Goal: Task Accomplishment & Management: Manage account settings

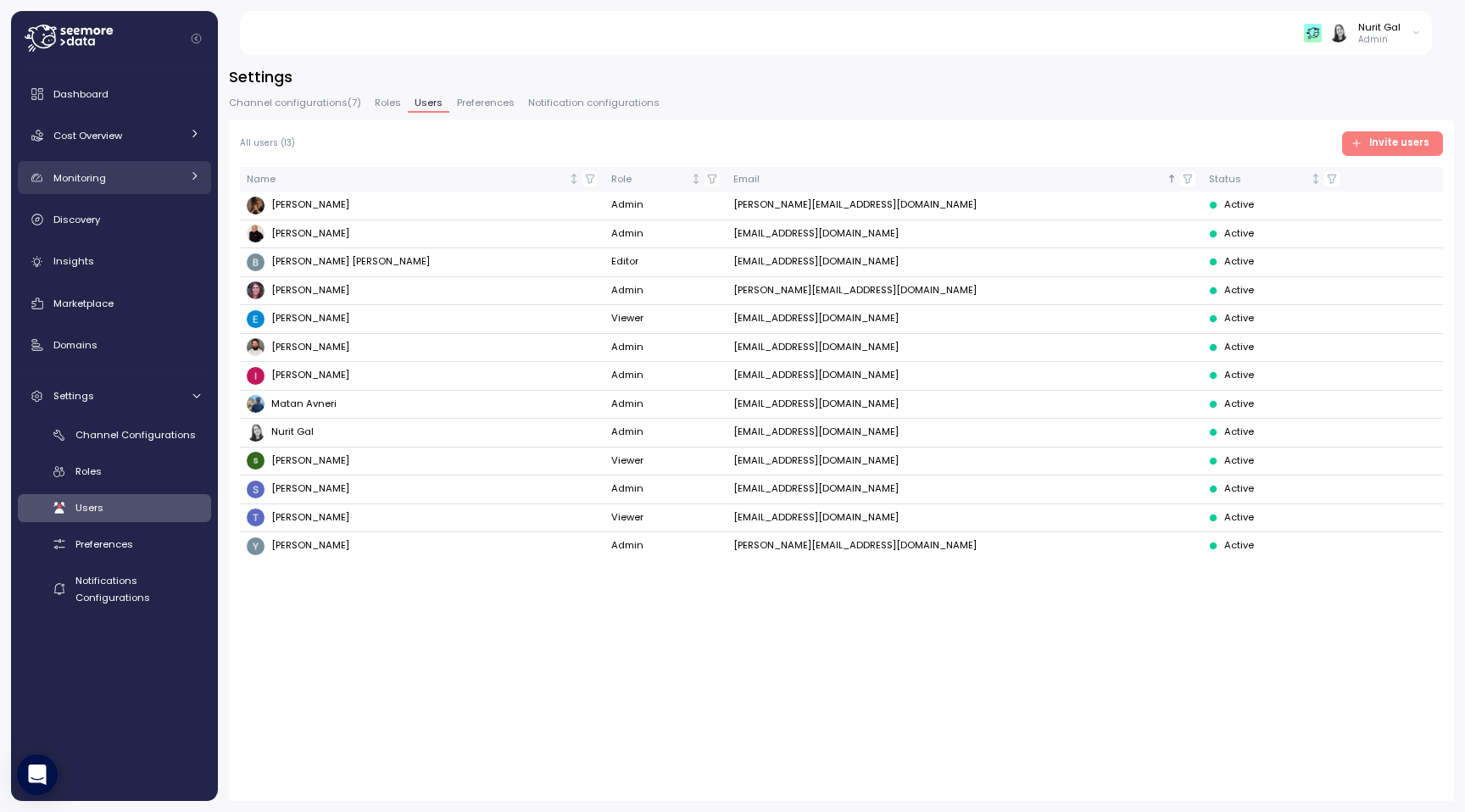
click at [61, 189] on link "Monitoring" at bounding box center [114, 178] width 193 height 34
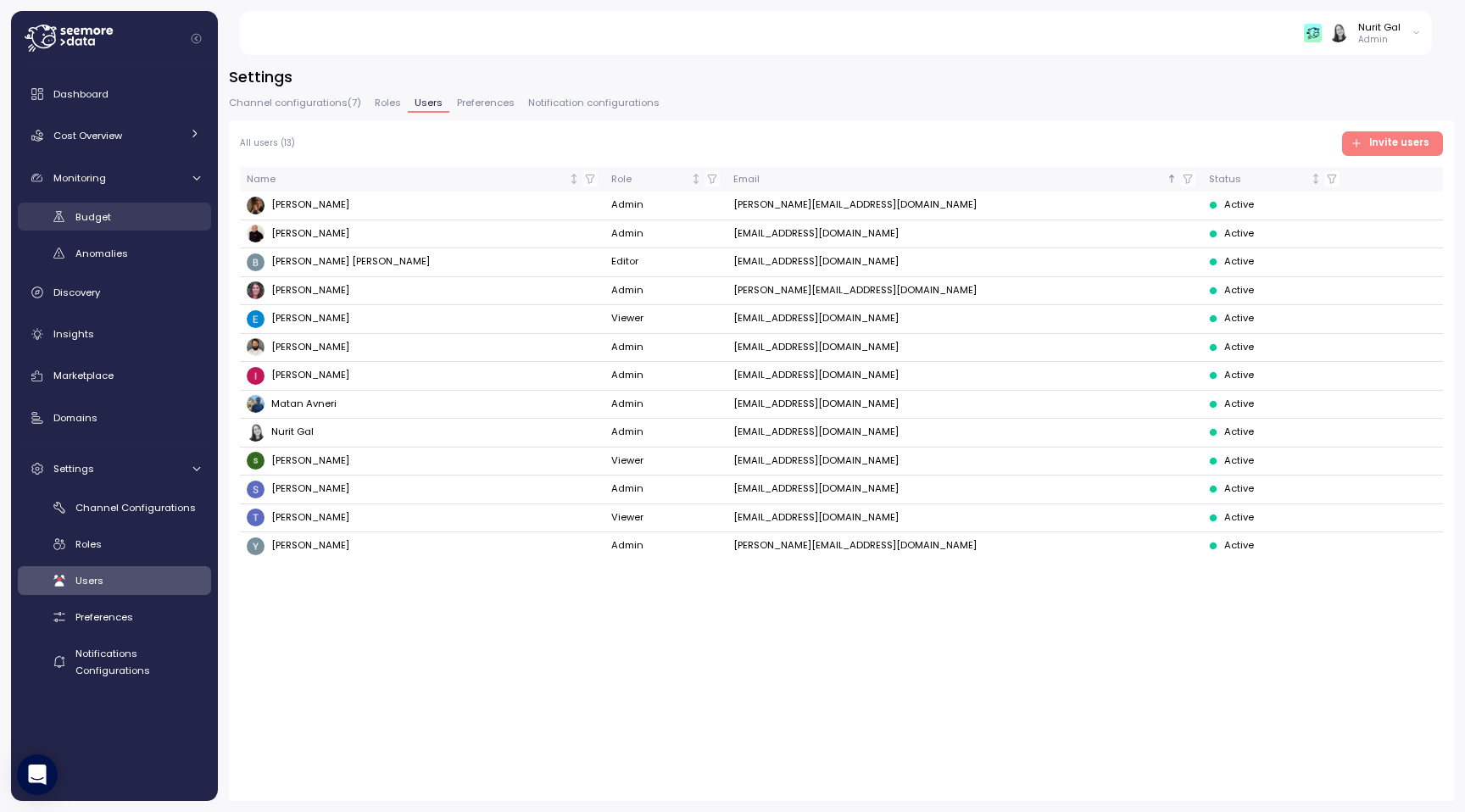
click at [74, 215] on link "Budget" at bounding box center [114, 216] width 193 height 28
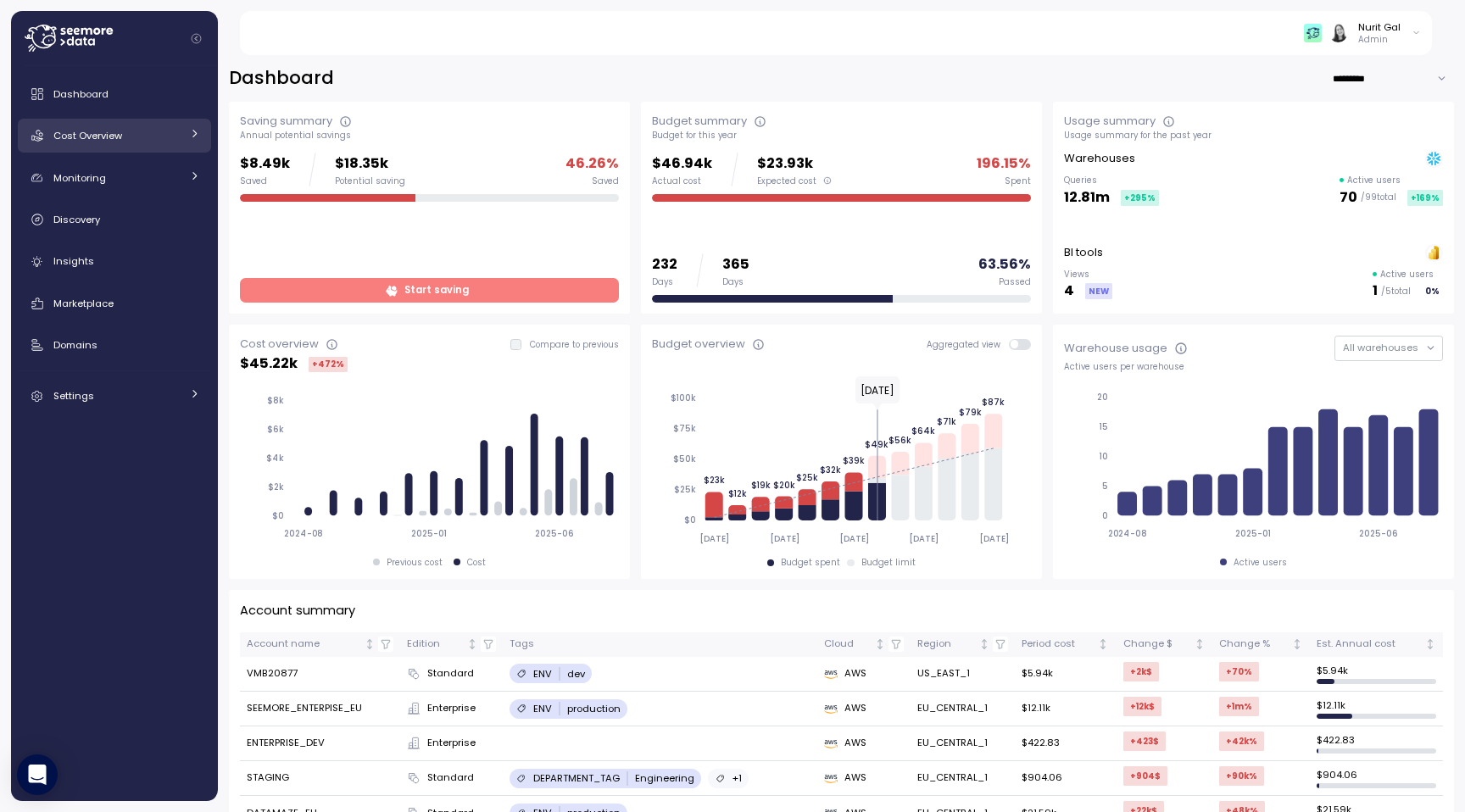
click at [106, 150] on link "Cost Overview" at bounding box center [114, 135] width 193 height 34
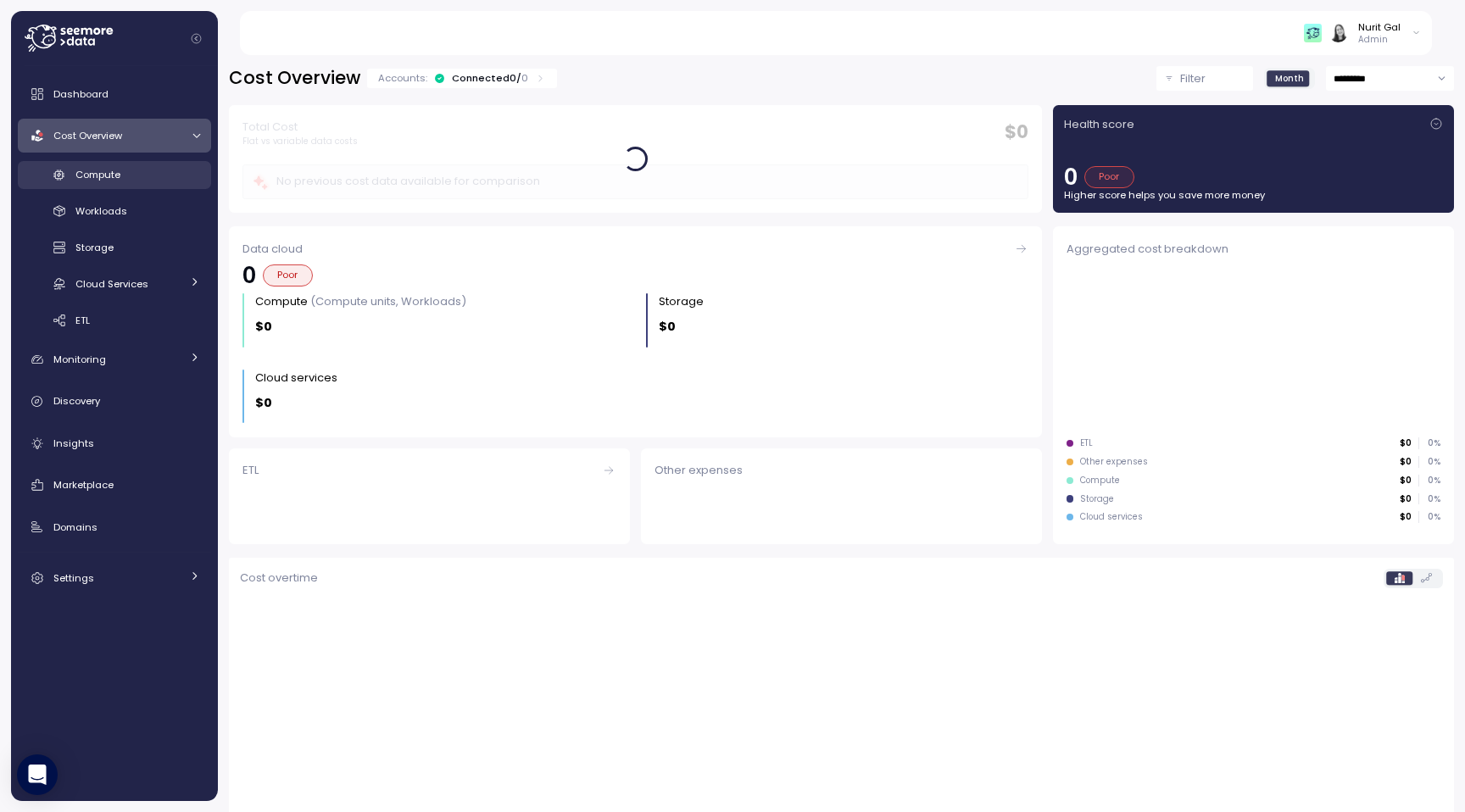
click at [110, 167] on span "Compute" at bounding box center [98, 174] width 45 height 13
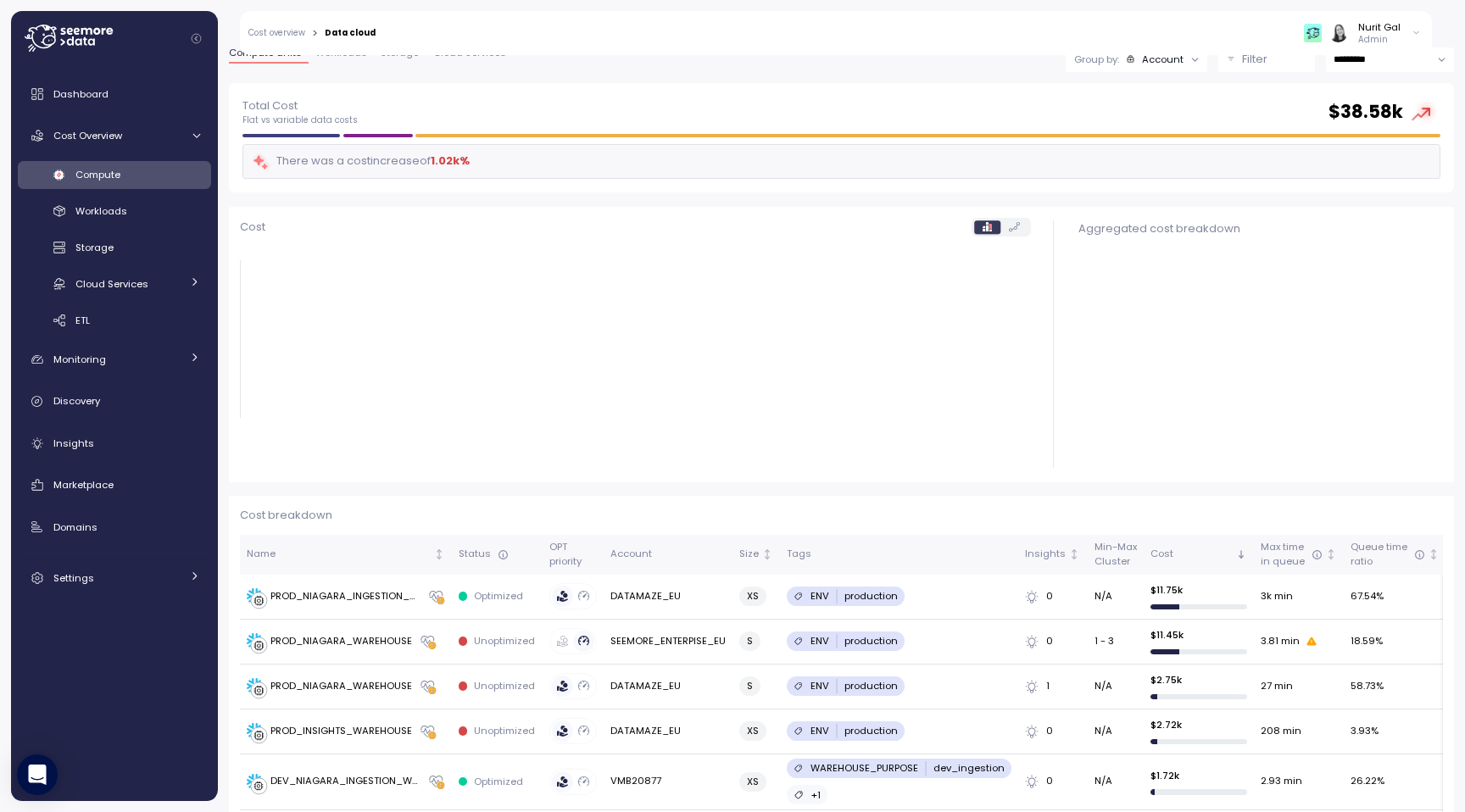
scroll to position [58, 0]
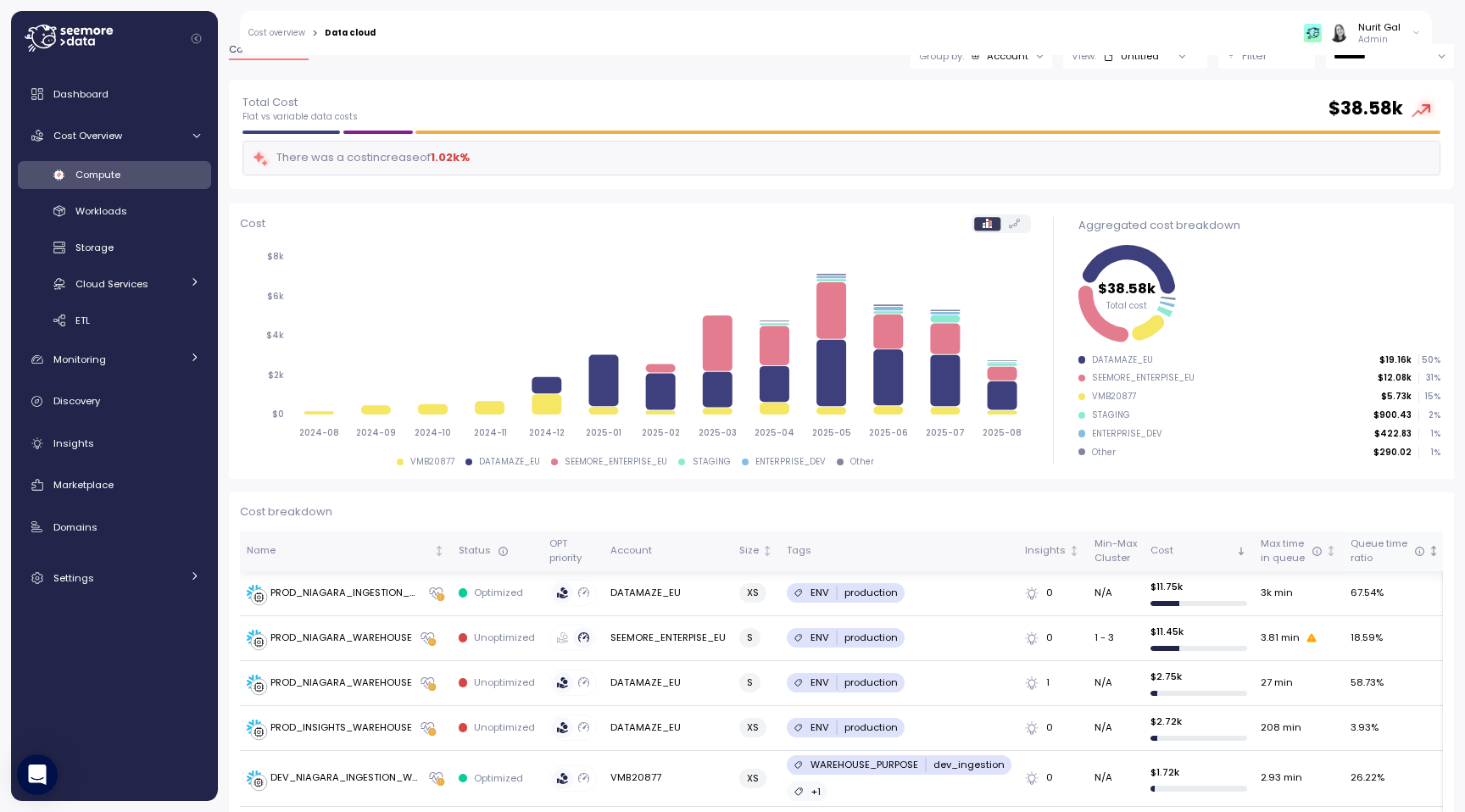
click at [1428, 554] on icon "Not sorted" at bounding box center [1433, 550] width 12 height 12
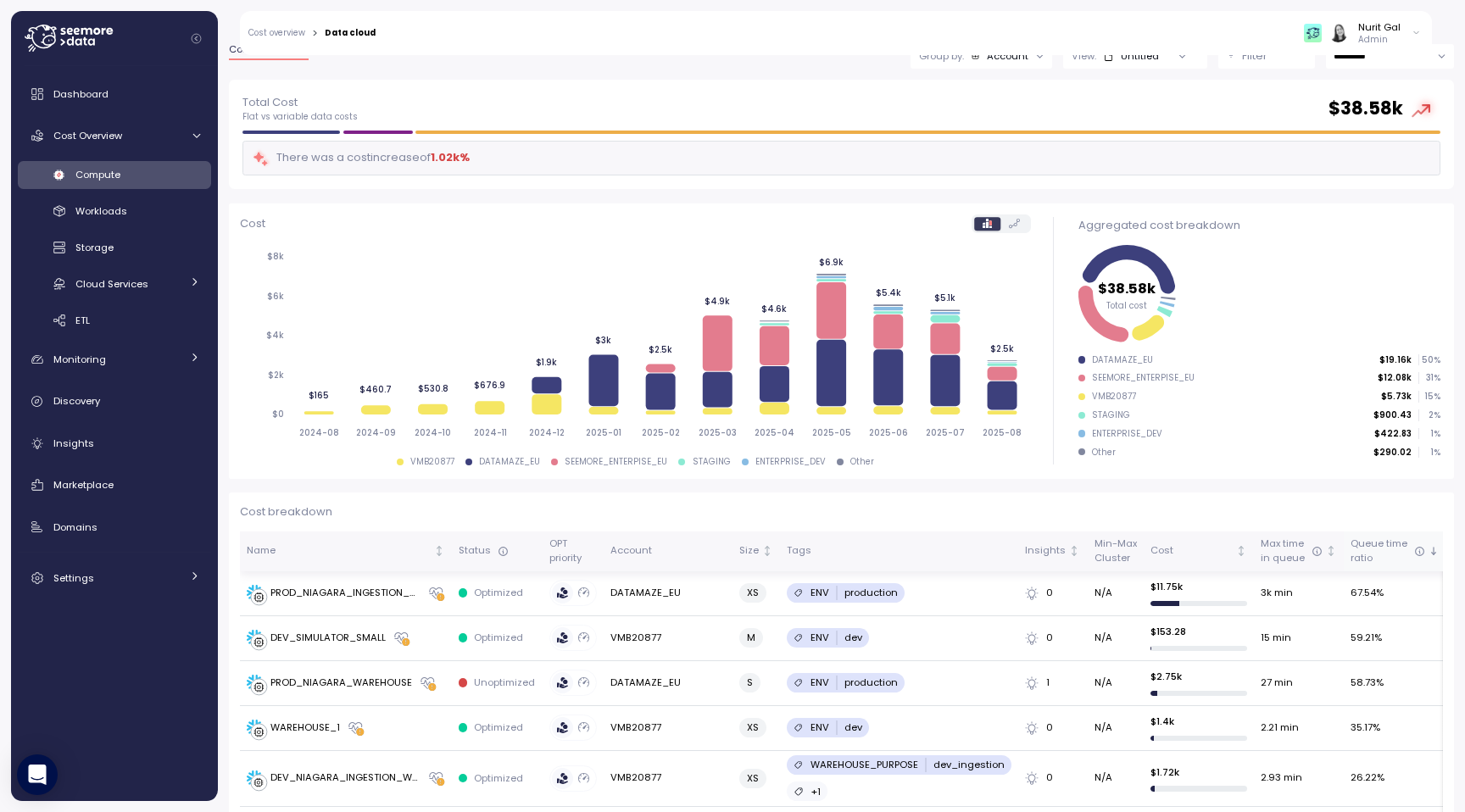
click at [1432, 554] on icon "Sorted descending" at bounding box center [1433, 554] width 2 height 2
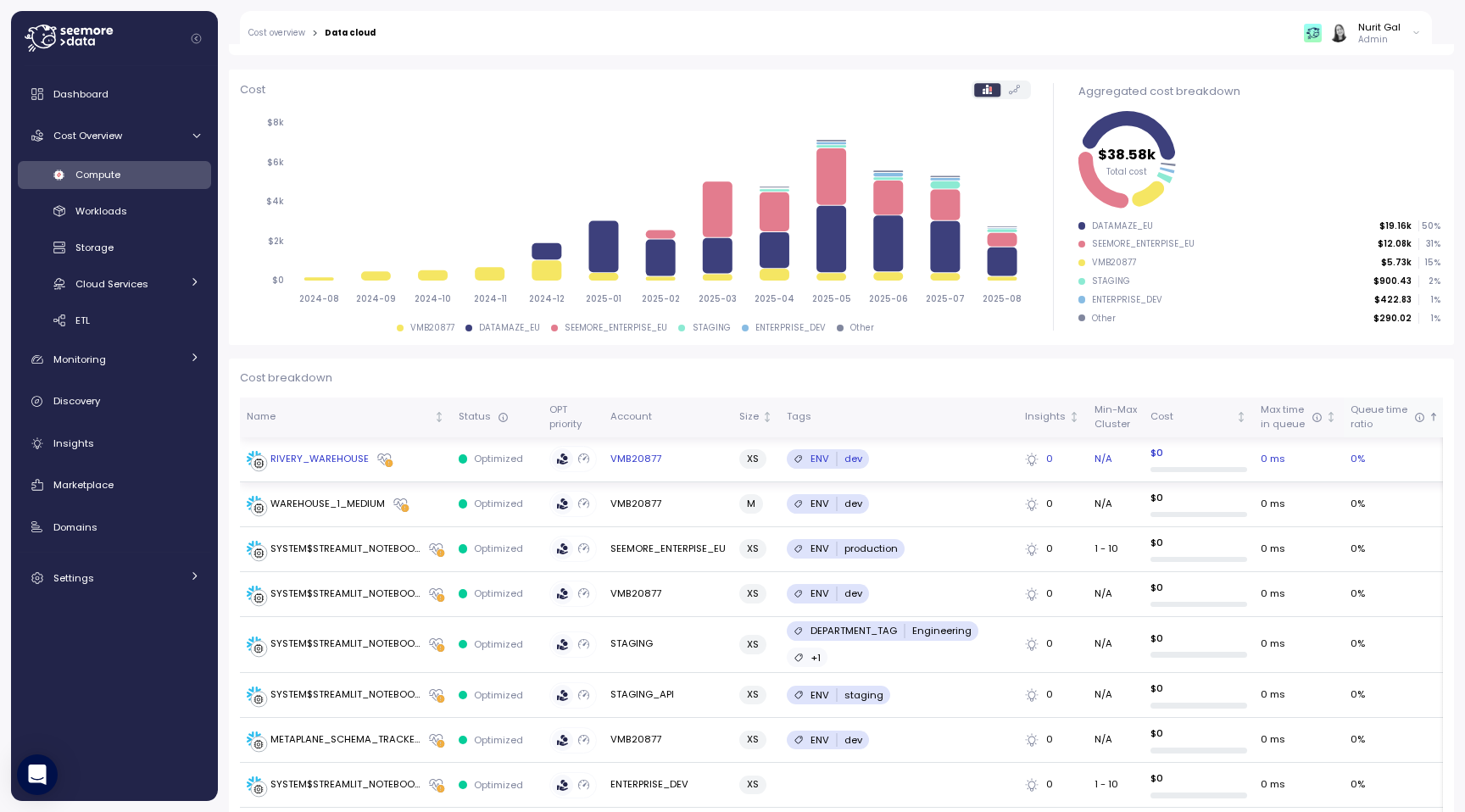
scroll to position [0, 0]
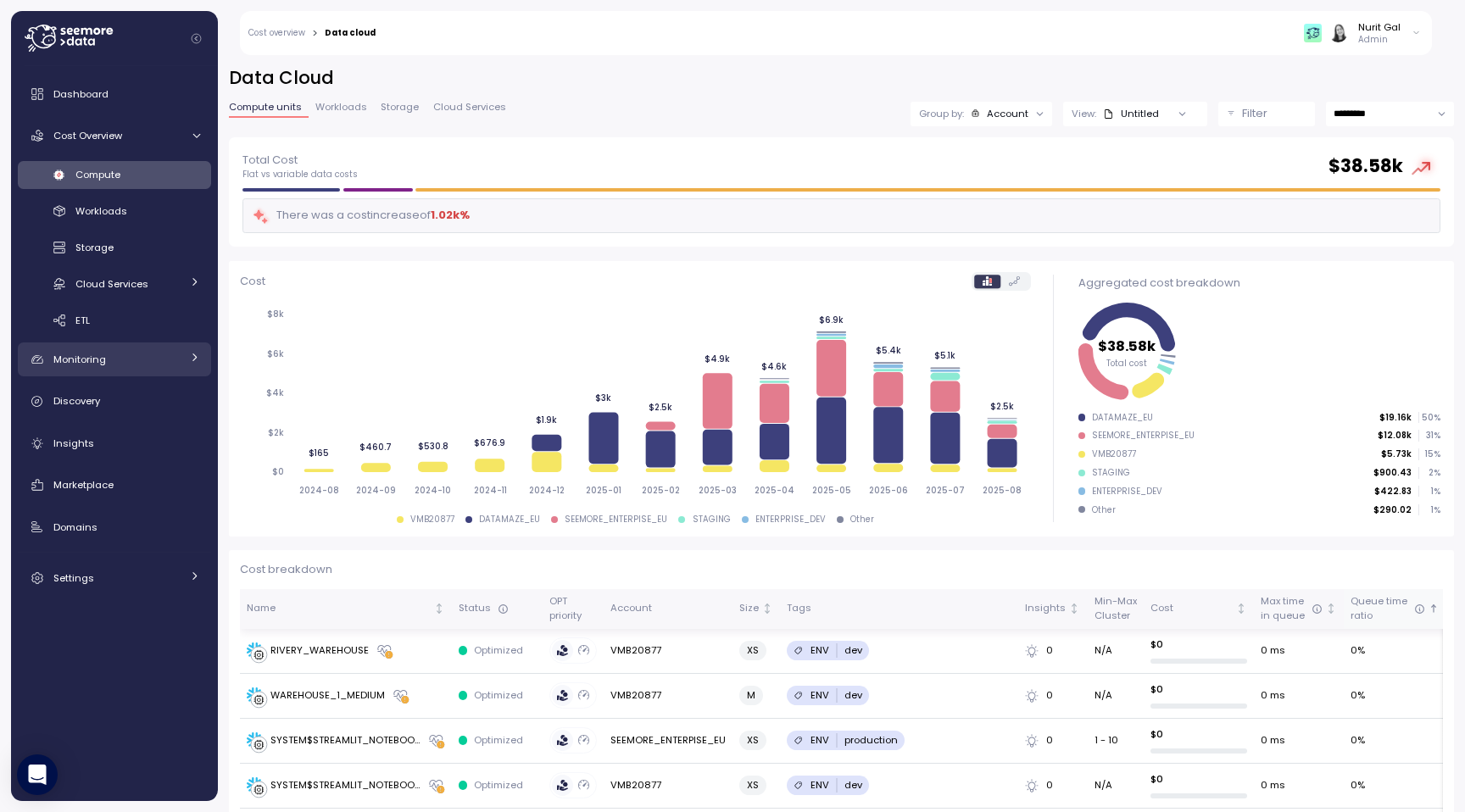
click at [105, 360] on div "Monitoring" at bounding box center [117, 359] width 127 height 17
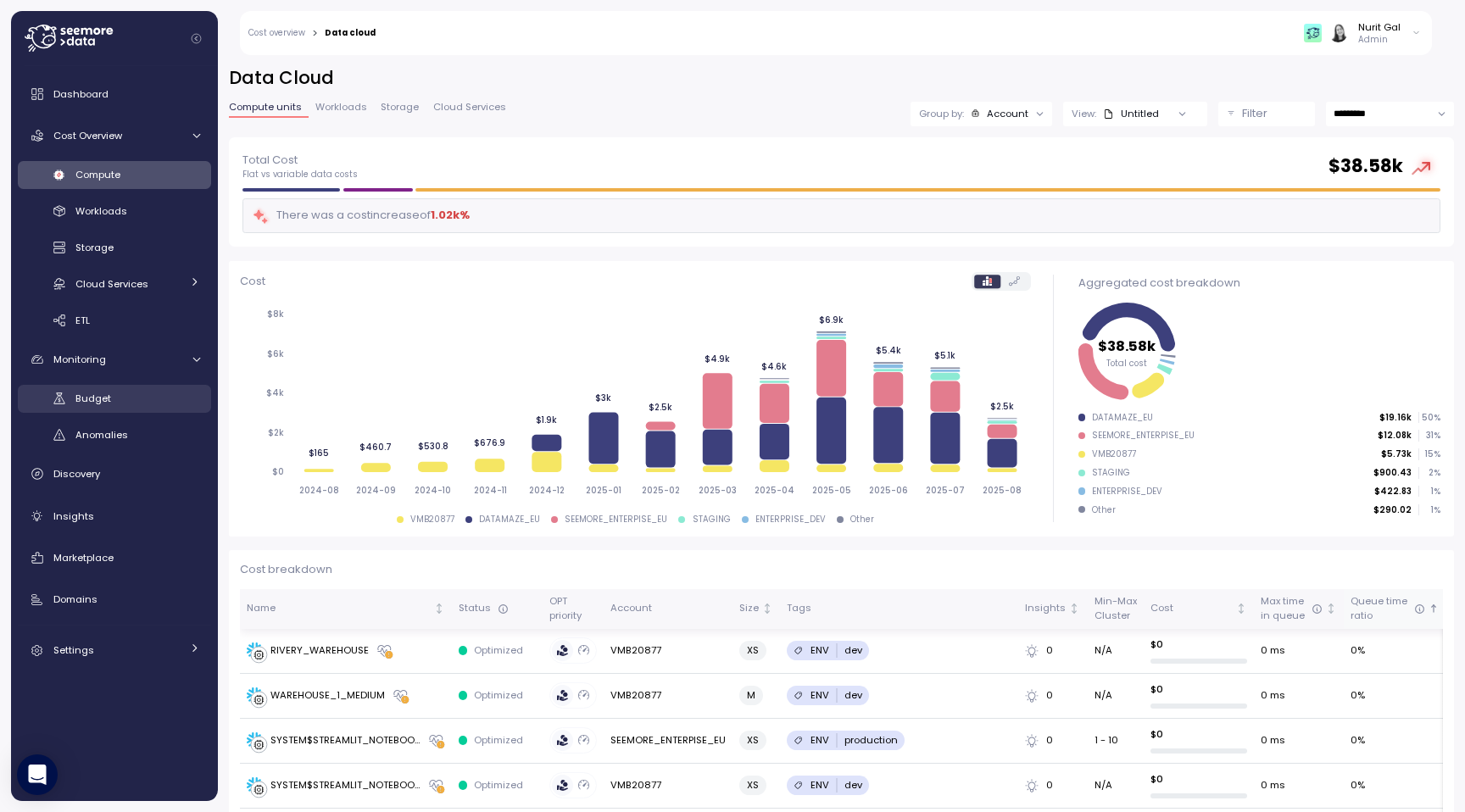
click at [103, 389] on link "Budget" at bounding box center [114, 398] width 193 height 28
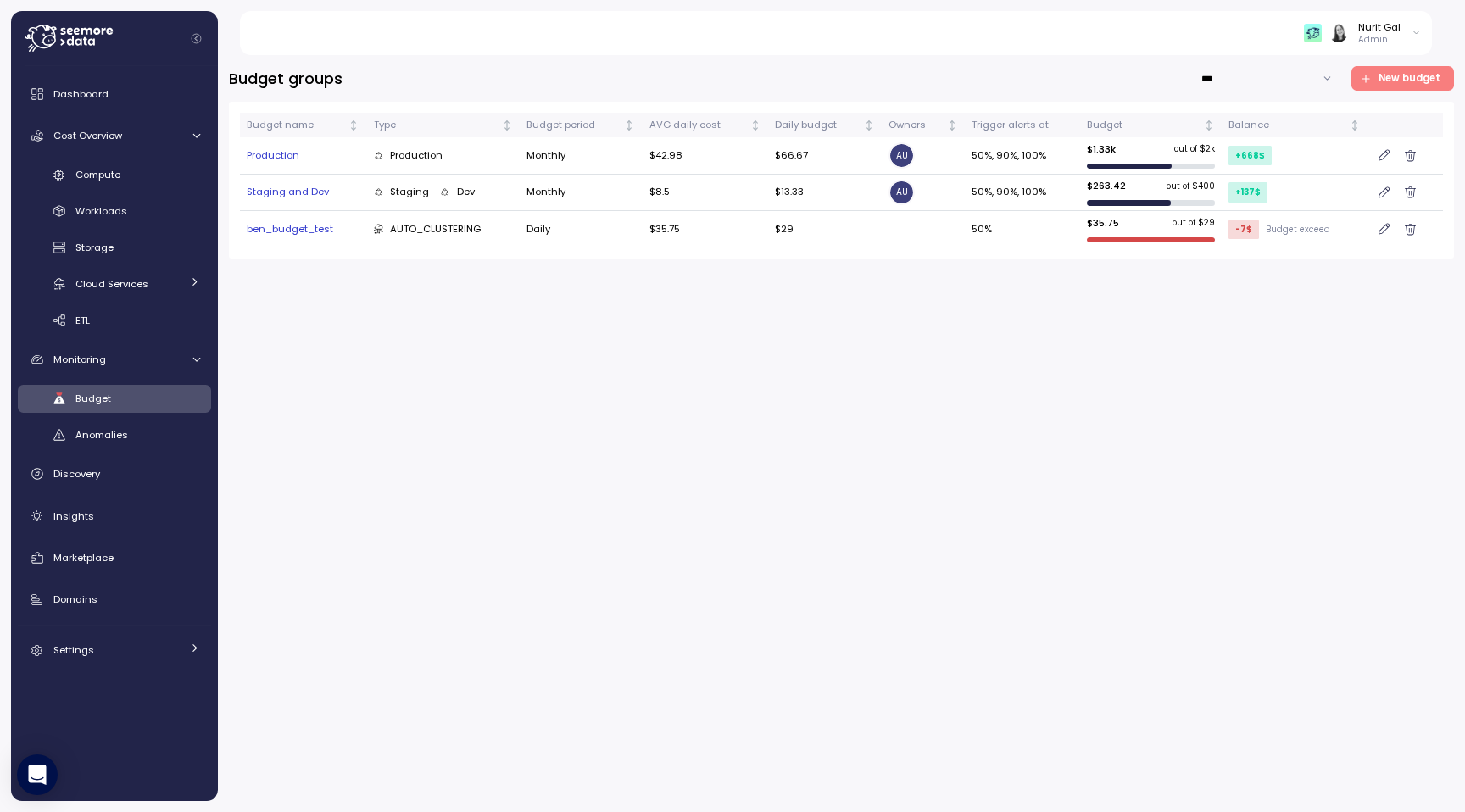
click at [121, 417] on div "Budget Anomalies" at bounding box center [114, 417] width 193 height 64
click at [121, 430] on span "Anomalies" at bounding box center [102, 434] width 53 height 13
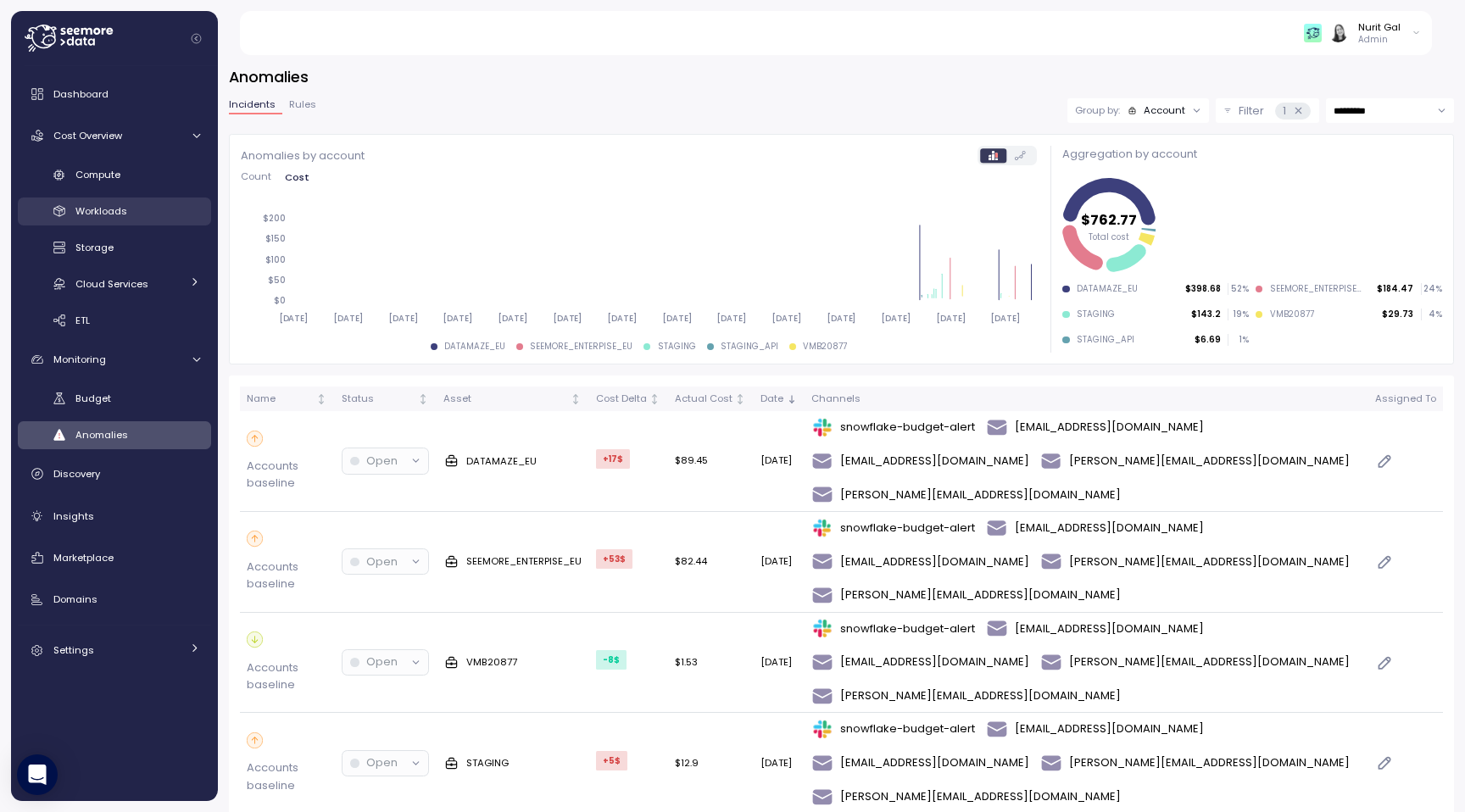
click at [147, 213] on div "Workloads" at bounding box center [138, 211] width 125 height 17
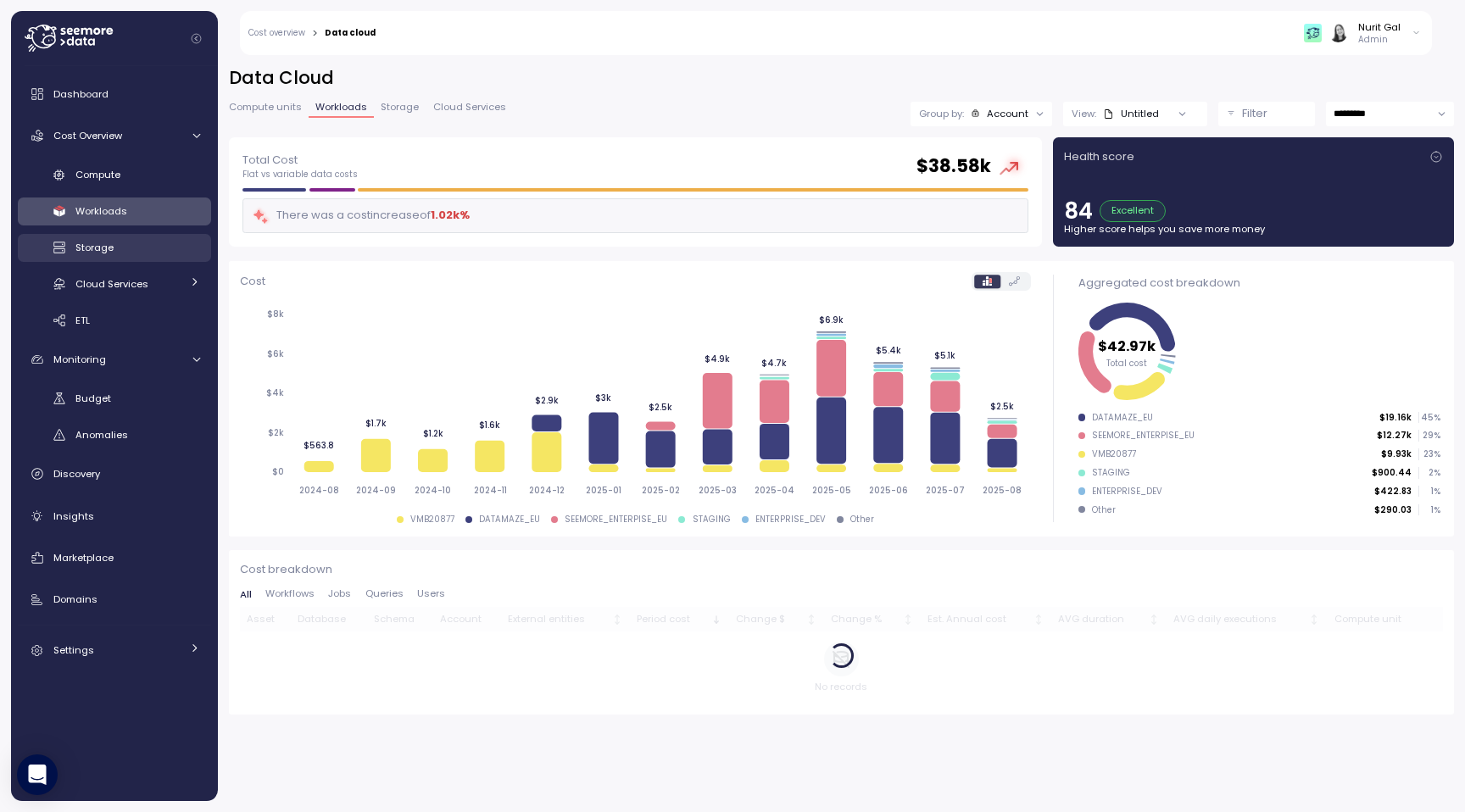
click at [97, 244] on span "Storage" at bounding box center [94, 247] width 38 height 13
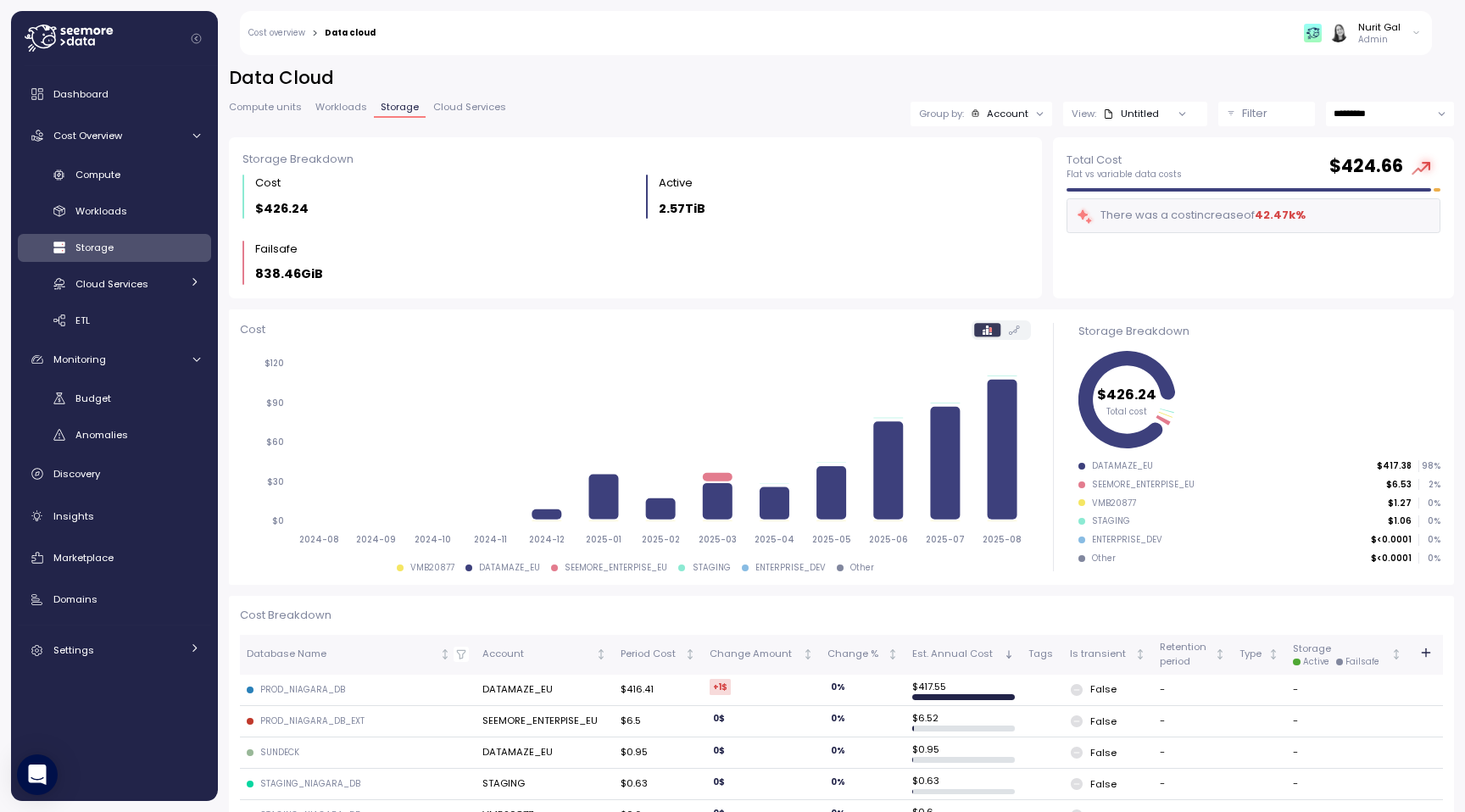
click at [98, 269] on div "Compute Workloads Storage Cloud Services Clustering columns Pipes AI Services S…" at bounding box center [114, 248] width 193 height 174
click at [101, 295] on link "Cloud Services" at bounding box center [114, 283] width 193 height 28
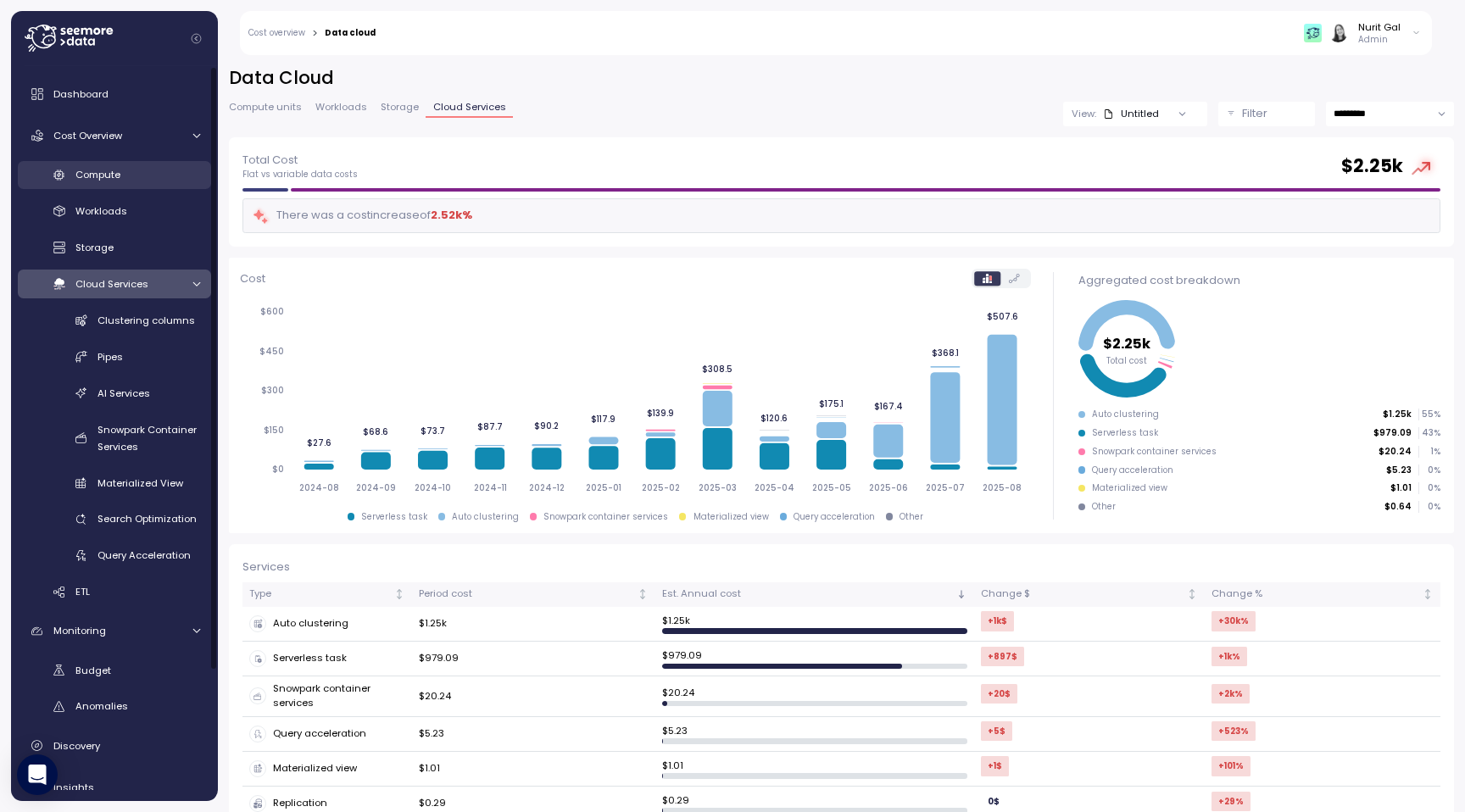
click at [122, 176] on div "Compute" at bounding box center [138, 175] width 125 height 17
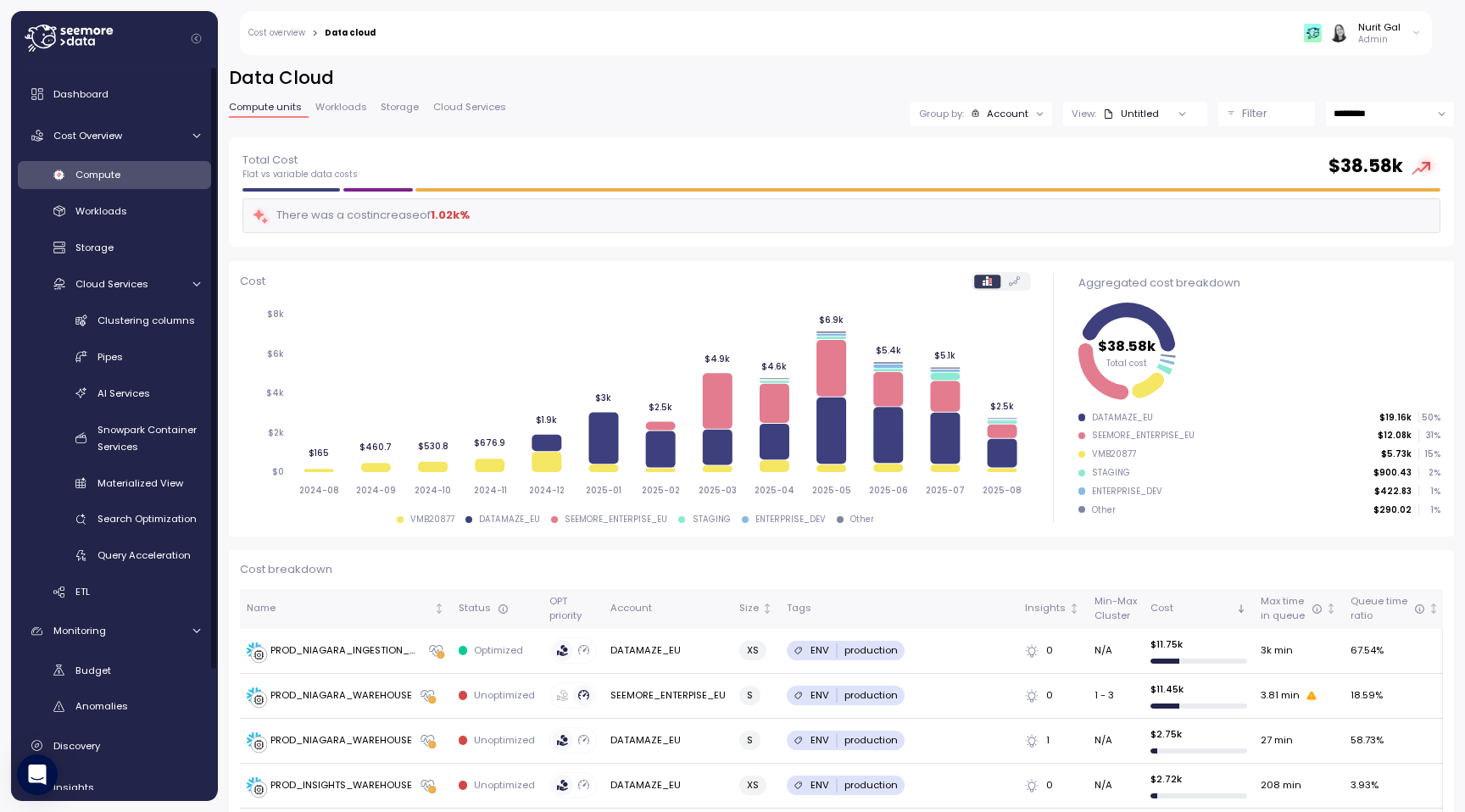
click at [114, 113] on div "Dashboard Cost Overview Compute Workloads Storage Cloud Services Clustering col…" at bounding box center [114, 508] width 193 height 862
click at [114, 95] on div "Dashboard" at bounding box center [126, 93] width 147 height 17
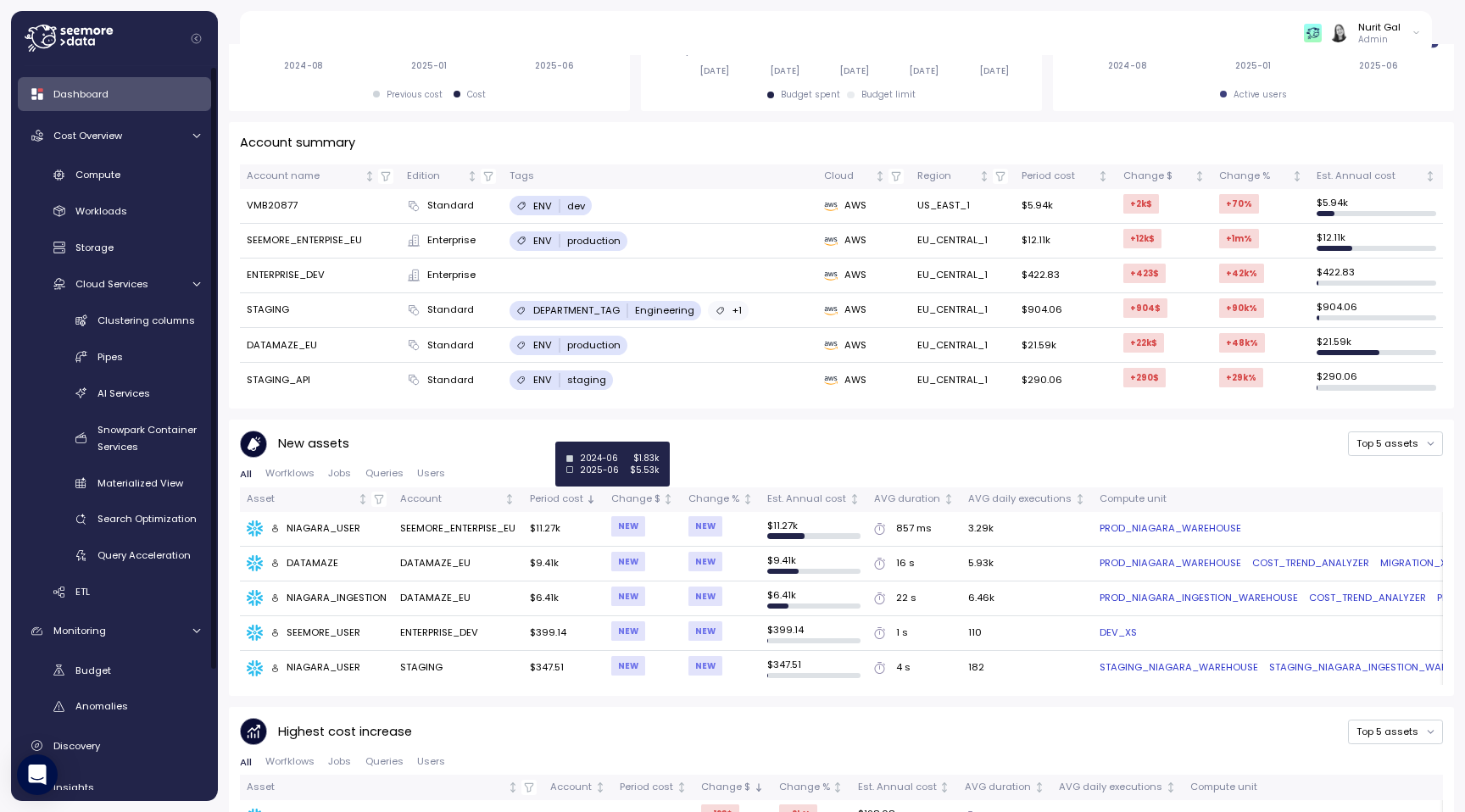
scroll to position [614, 0]
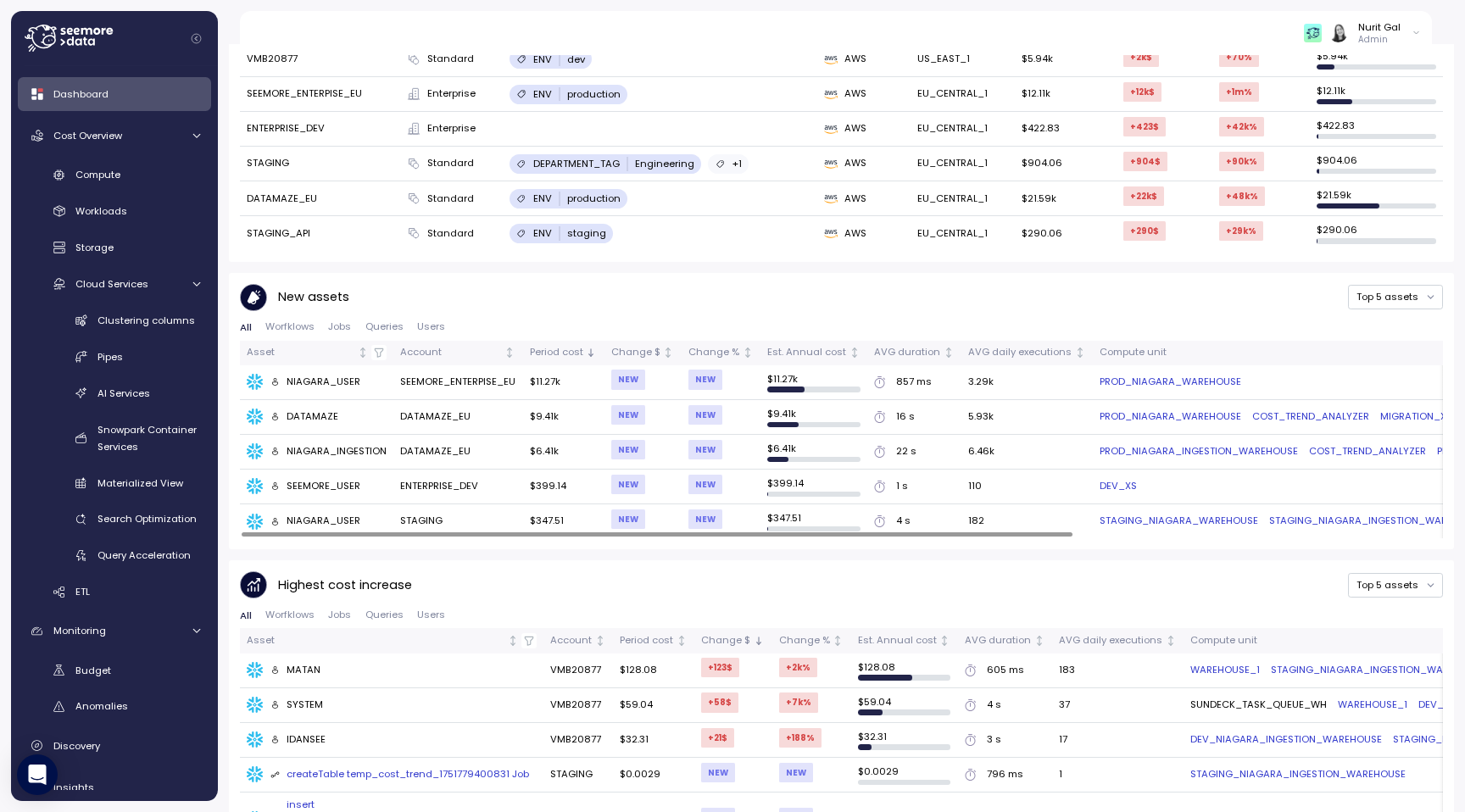
click at [529, 365] on td "$11.27k" at bounding box center [562, 382] width 81 height 35
click at [141, 166] on div "Compute" at bounding box center [138, 175] width 125 height 17
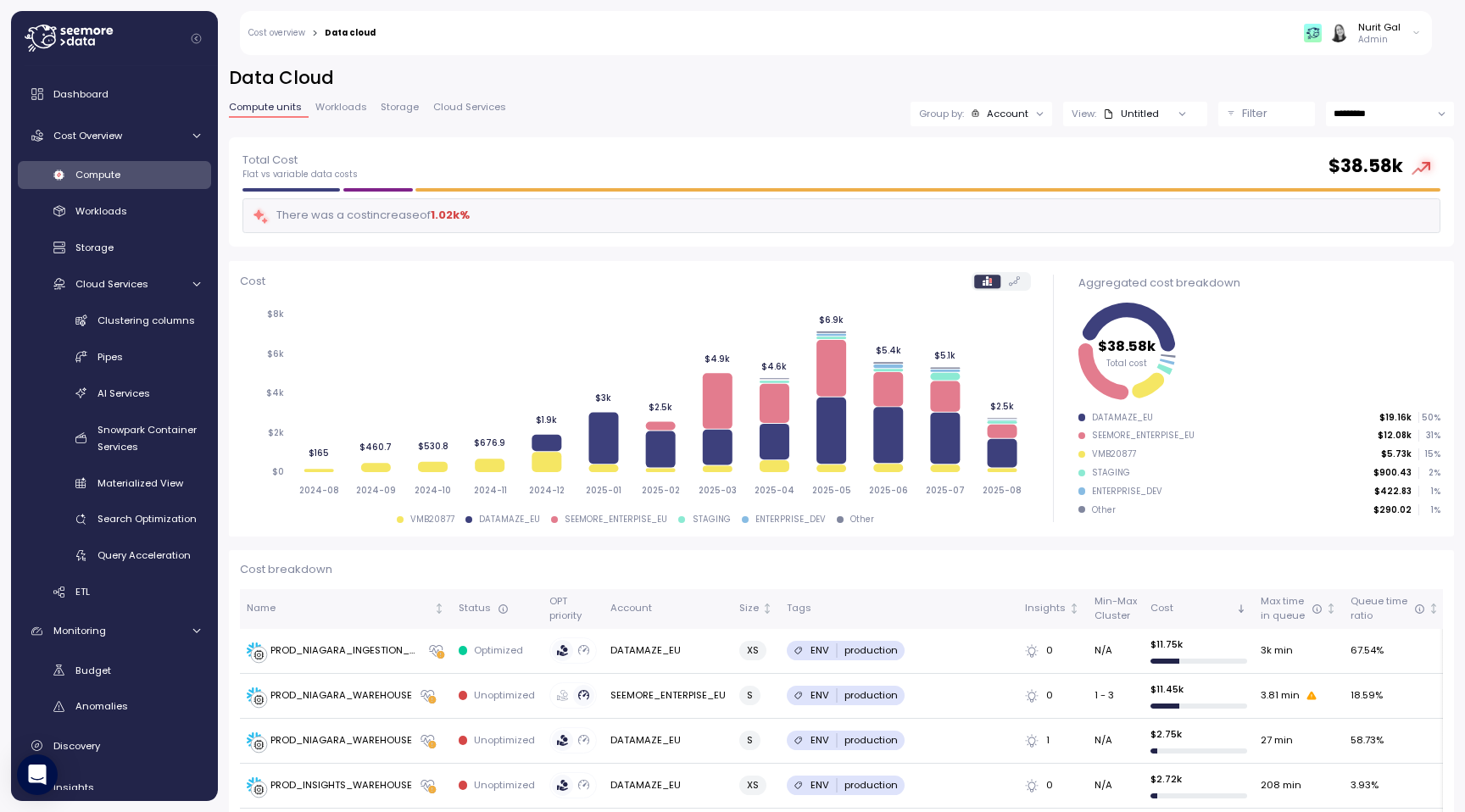
click at [1283, 119] on div "Filter" at bounding box center [1274, 113] width 64 height 17
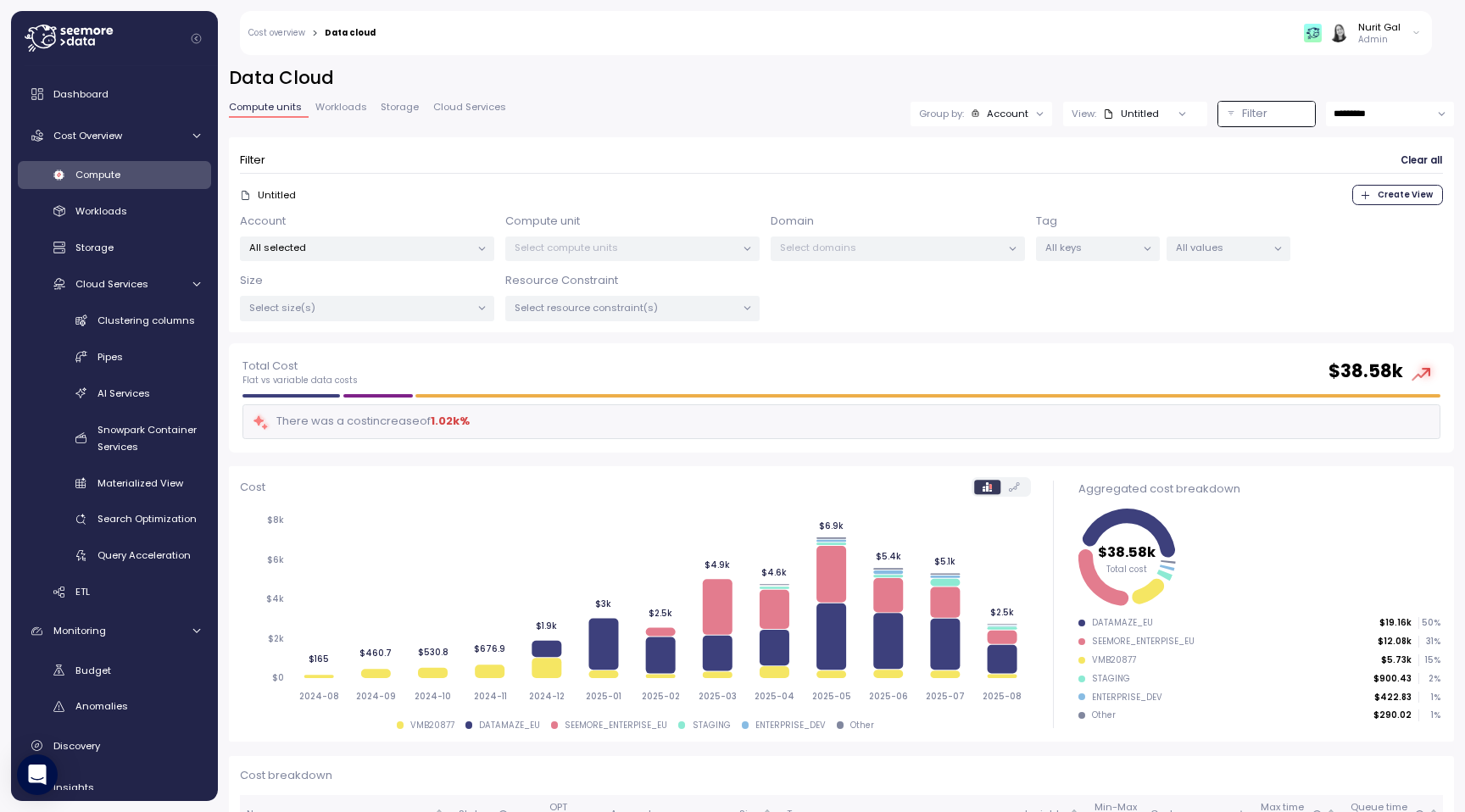
click at [1282, 119] on div "Filter" at bounding box center [1274, 113] width 64 height 17
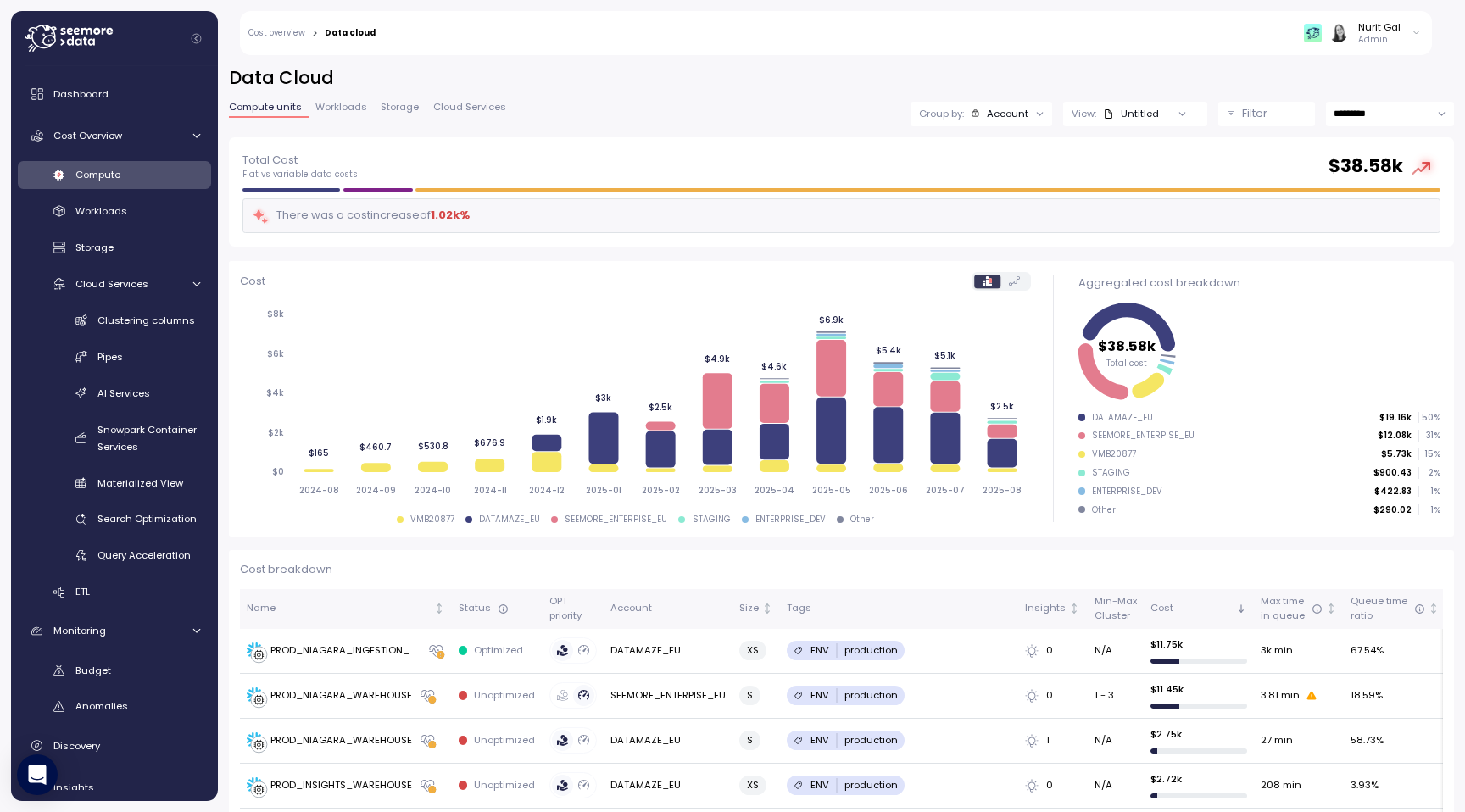
click at [1354, 119] on input "*********" at bounding box center [1390, 114] width 128 height 25
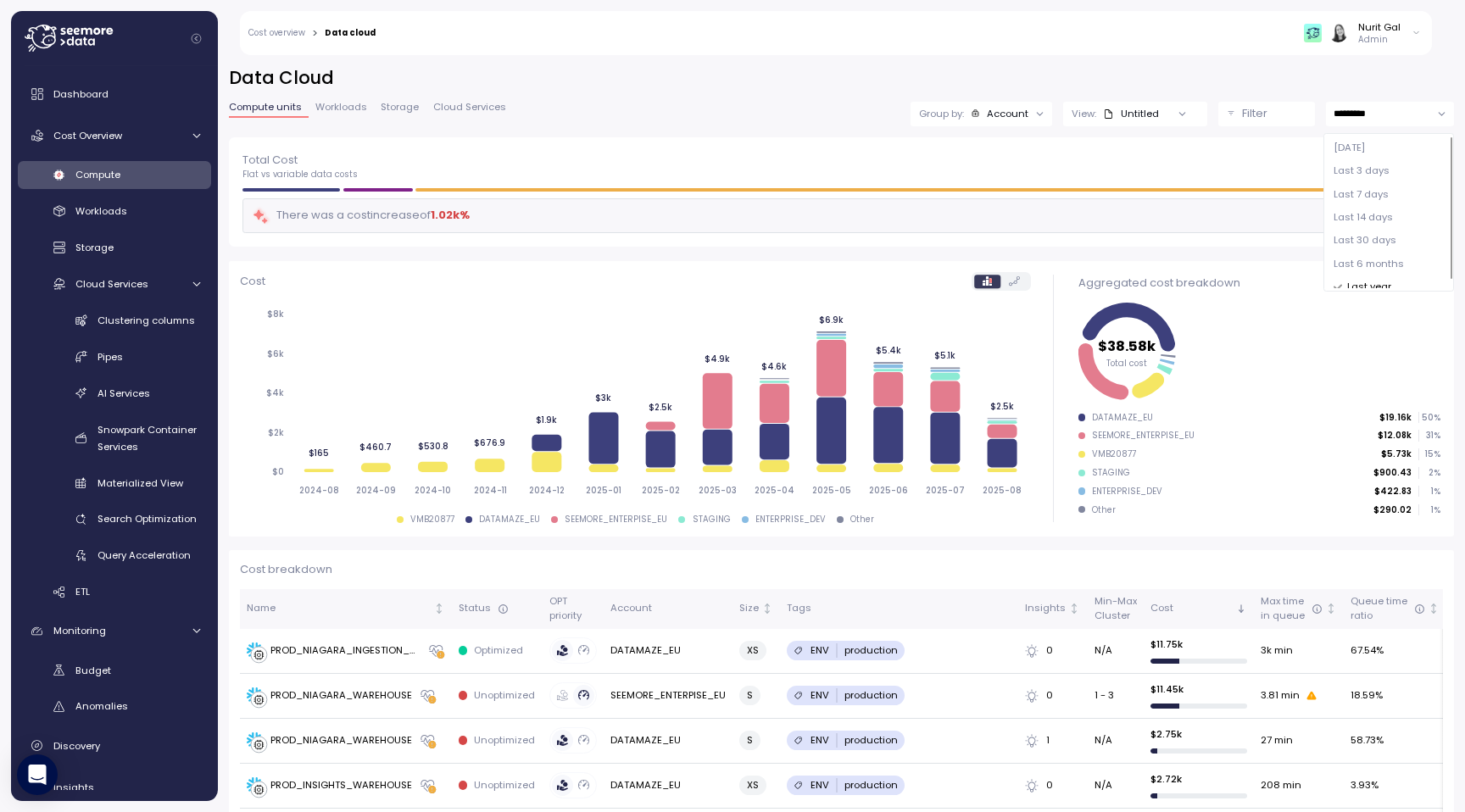
click at [1167, 108] on div at bounding box center [1182, 113] width 48 height 24
click at [1167, 110] on div at bounding box center [1182, 113] width 48 height 24
click at [1182, 110] on icon at bounding box center [1182, 114] width 11 height 11
click at [1016, 120] on div "Group by: Account" at bounding box center [981, 114] width 142 height 25
click at [145, 199] on link "Workloads" at bounding box center [114, 211] width 193 height 28
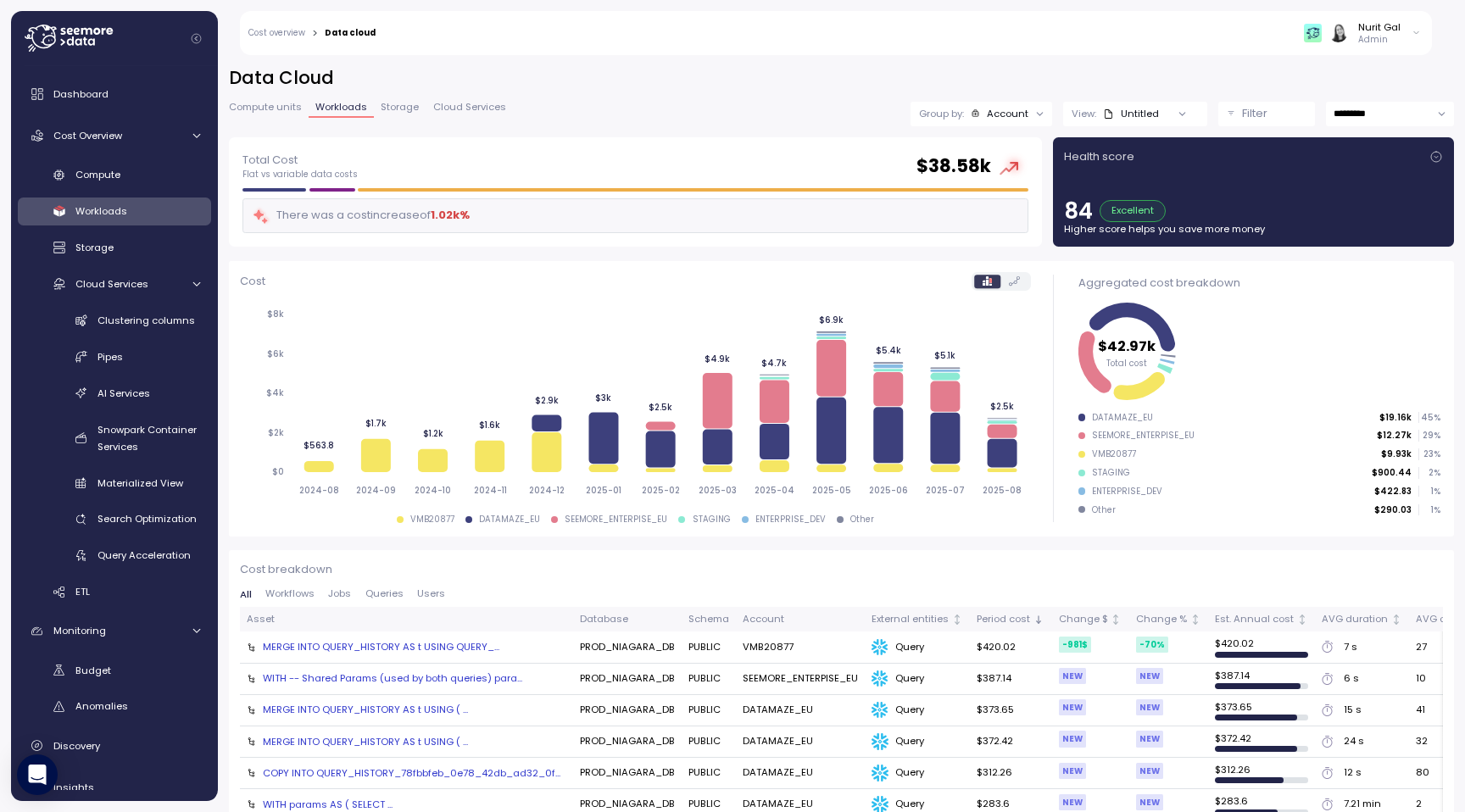
click at [1144, 115] on div "Untitled" at bounding box center [1130, 113] width 56 height 13
click at [1029, 115] on div at bounding box center [1040, 113] width 24 height 24
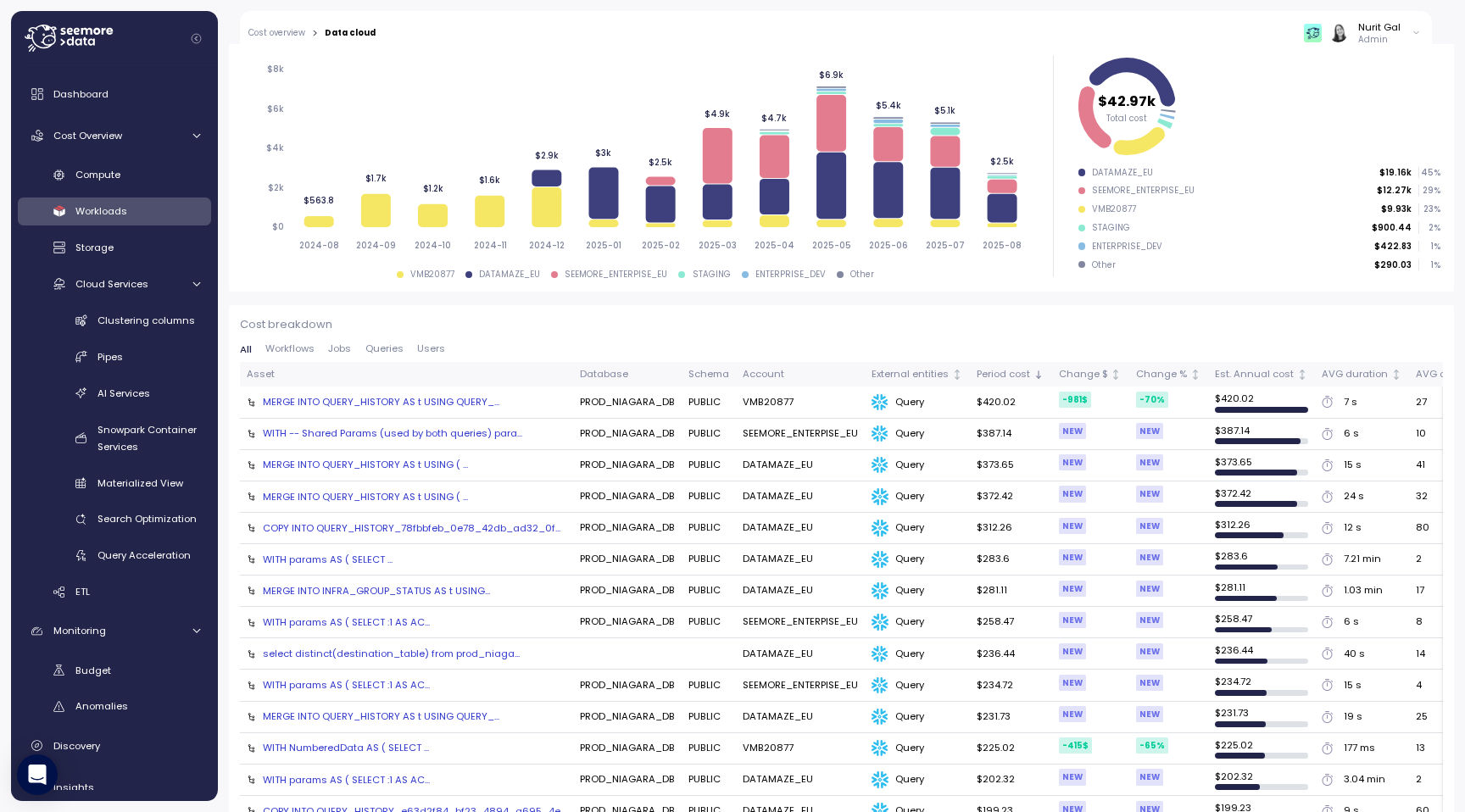
scroll to position [252, 0]
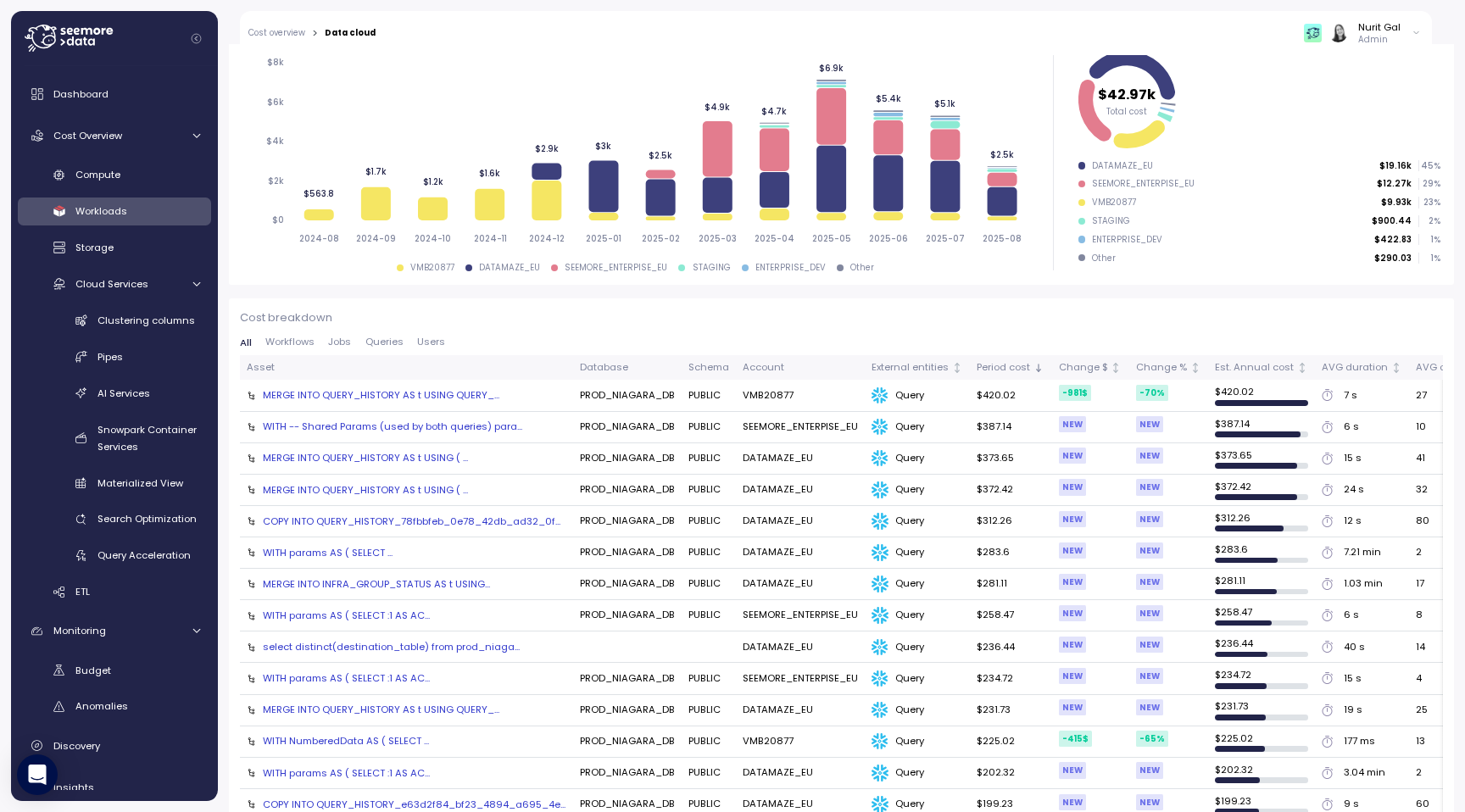
click at [458, 403] on td "MERGE INTO QUERY_HISTORY AS t USING QUERY_..." at bounding box center [406, 394] width 333 height 31
click at [458, 394] on div "MERGE INTO QUERY_HISTORY AS t USING QUERY_..." at bounding box center [381, 394] width 237 height 13
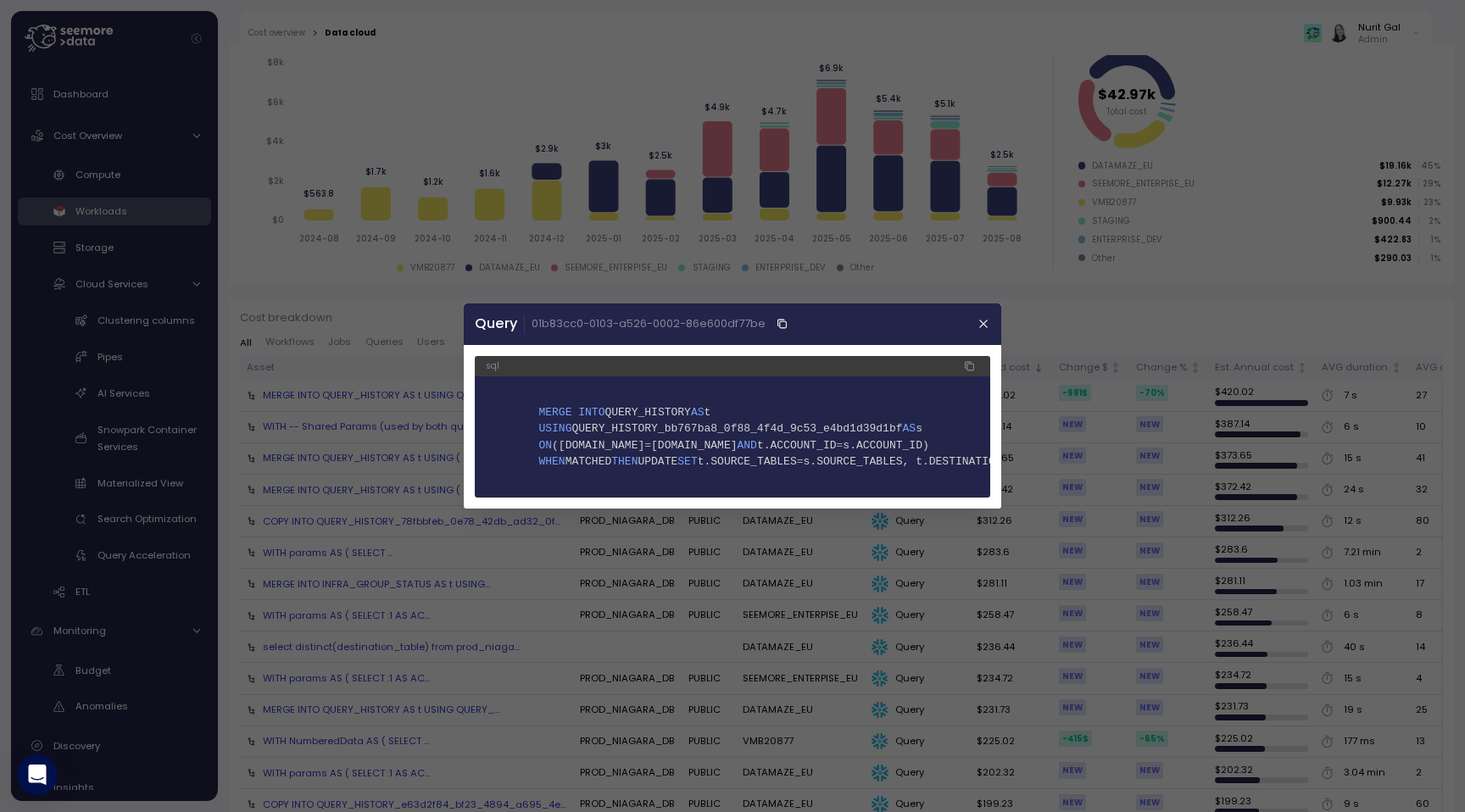
click at [419, 408] on div at bounding box center [732, 406] width 1465 height 812
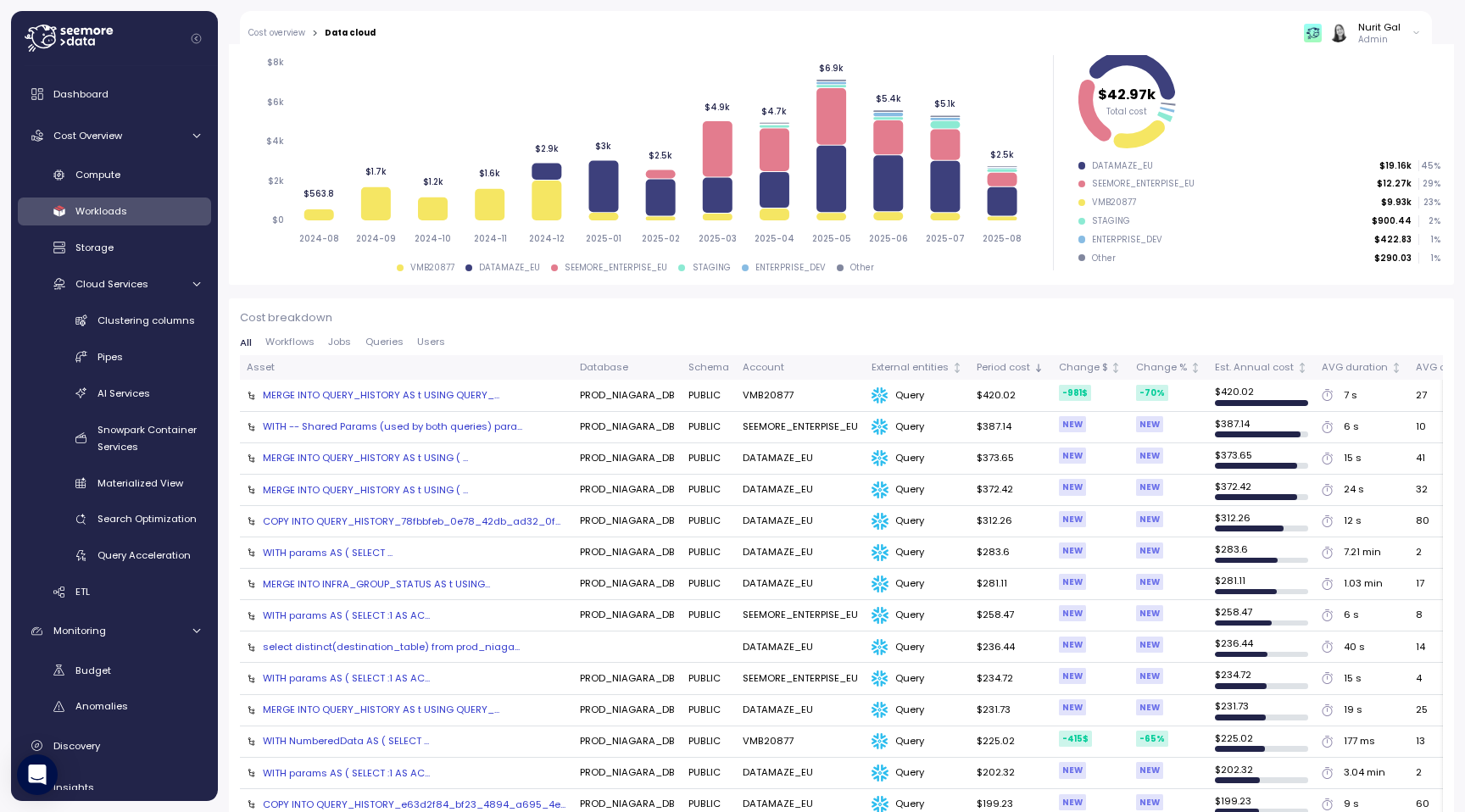
click at [382, 341] on span "Queries" at bounding box center [384, 342] width 38 height 9
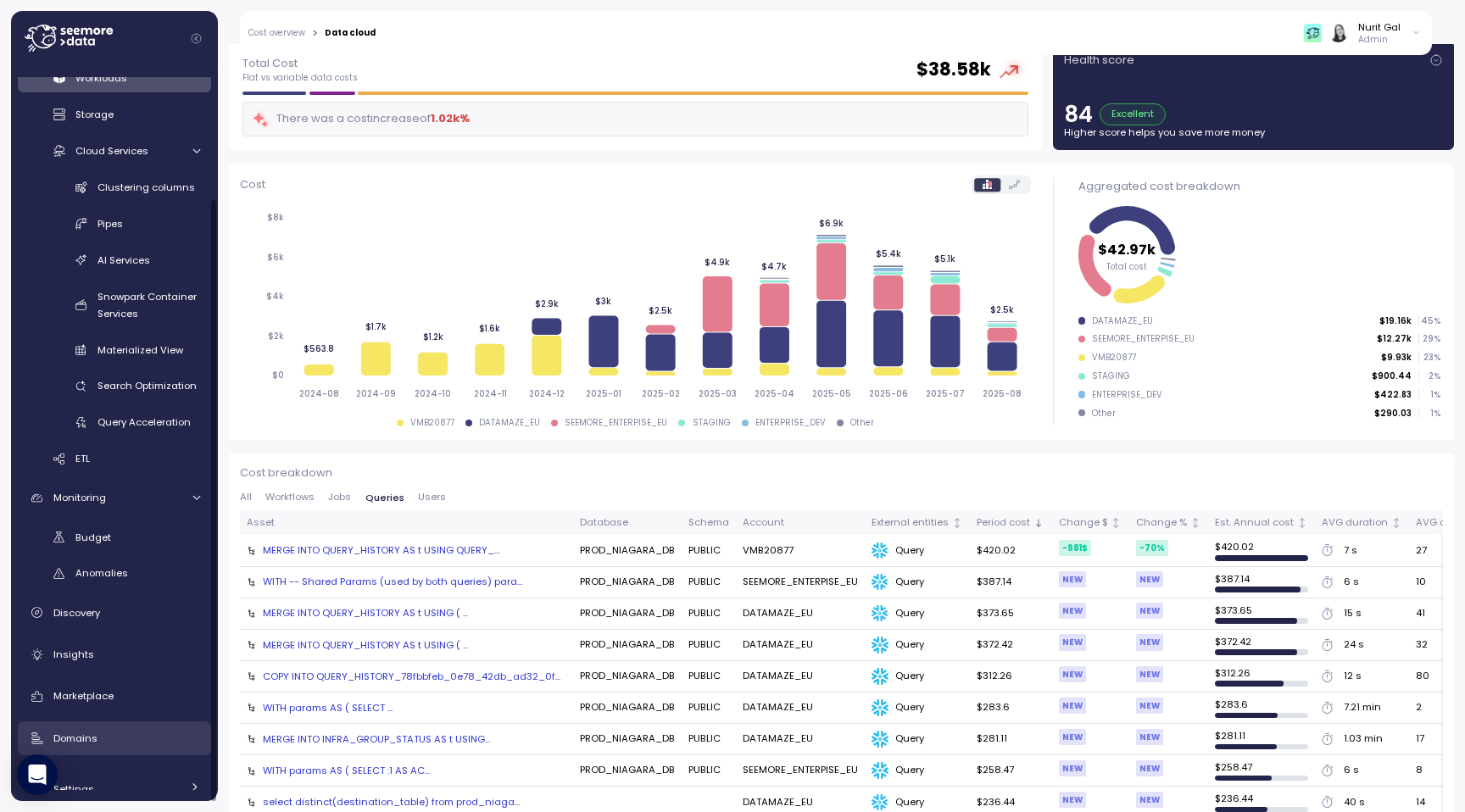
scroll to position [157, 0]
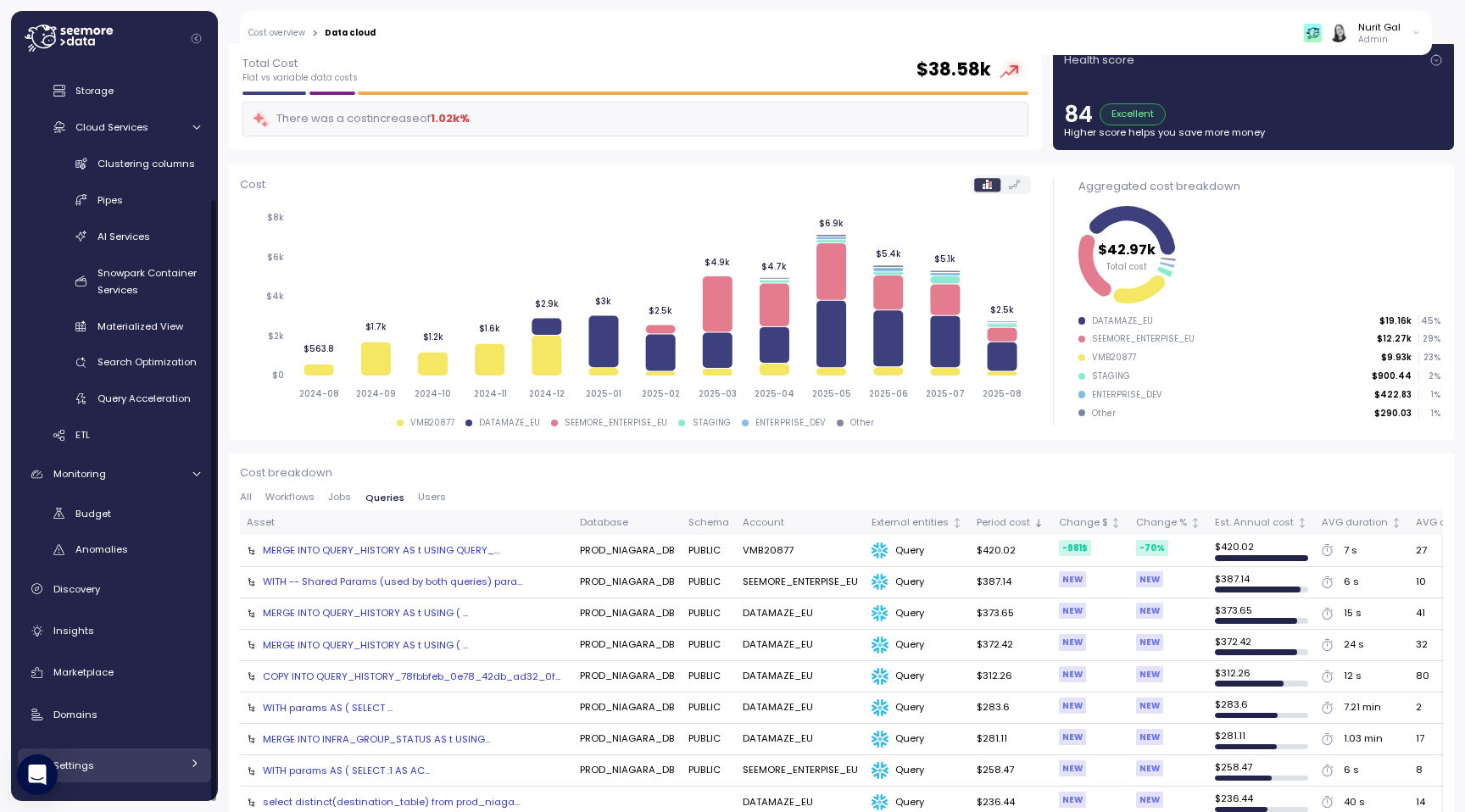
click at [100, 771] on div "Settings" at bounding box center [117, 765] width 127 height 17
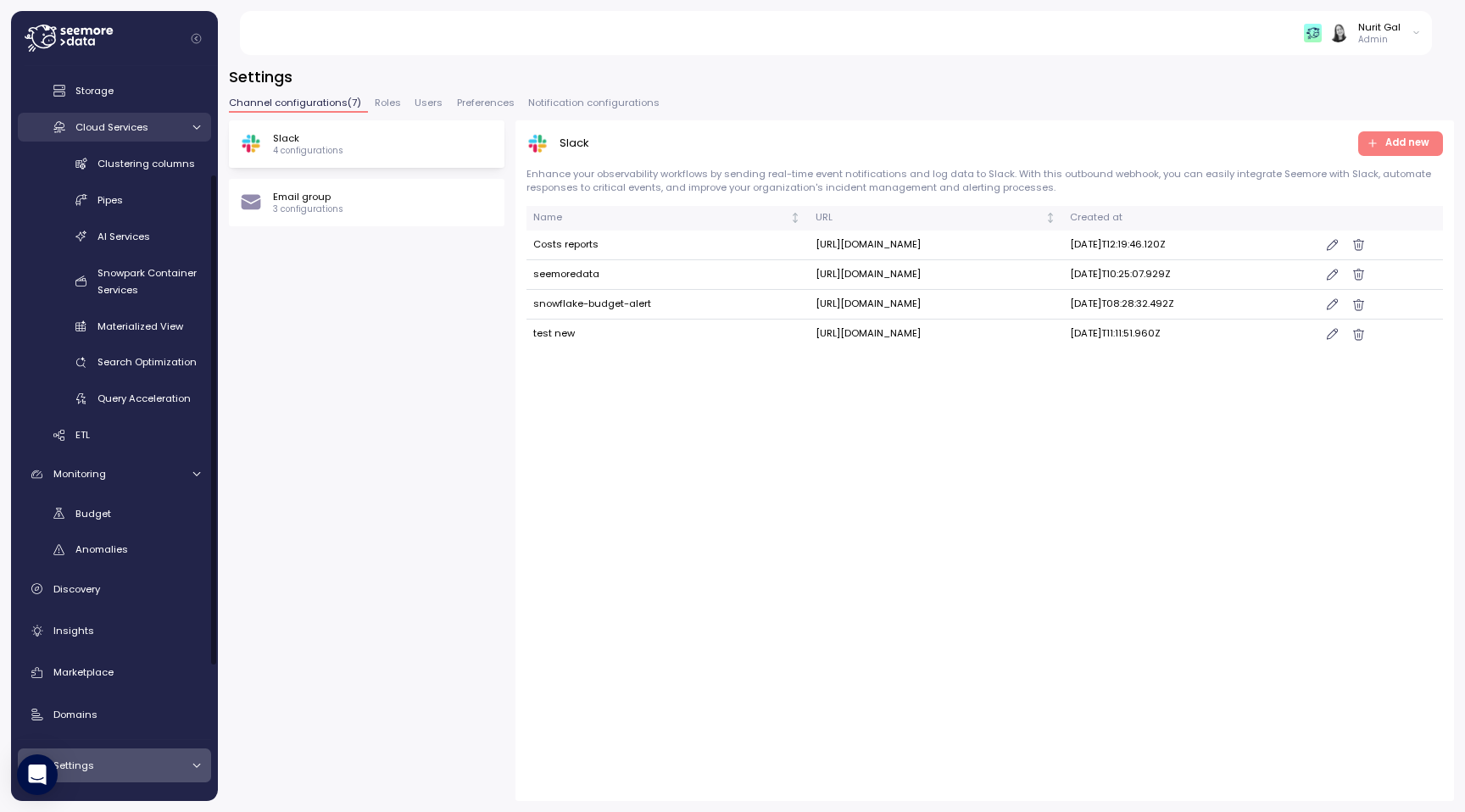
click at [191, 130] on icon at bounding box center [196, 127] width 11 height 11
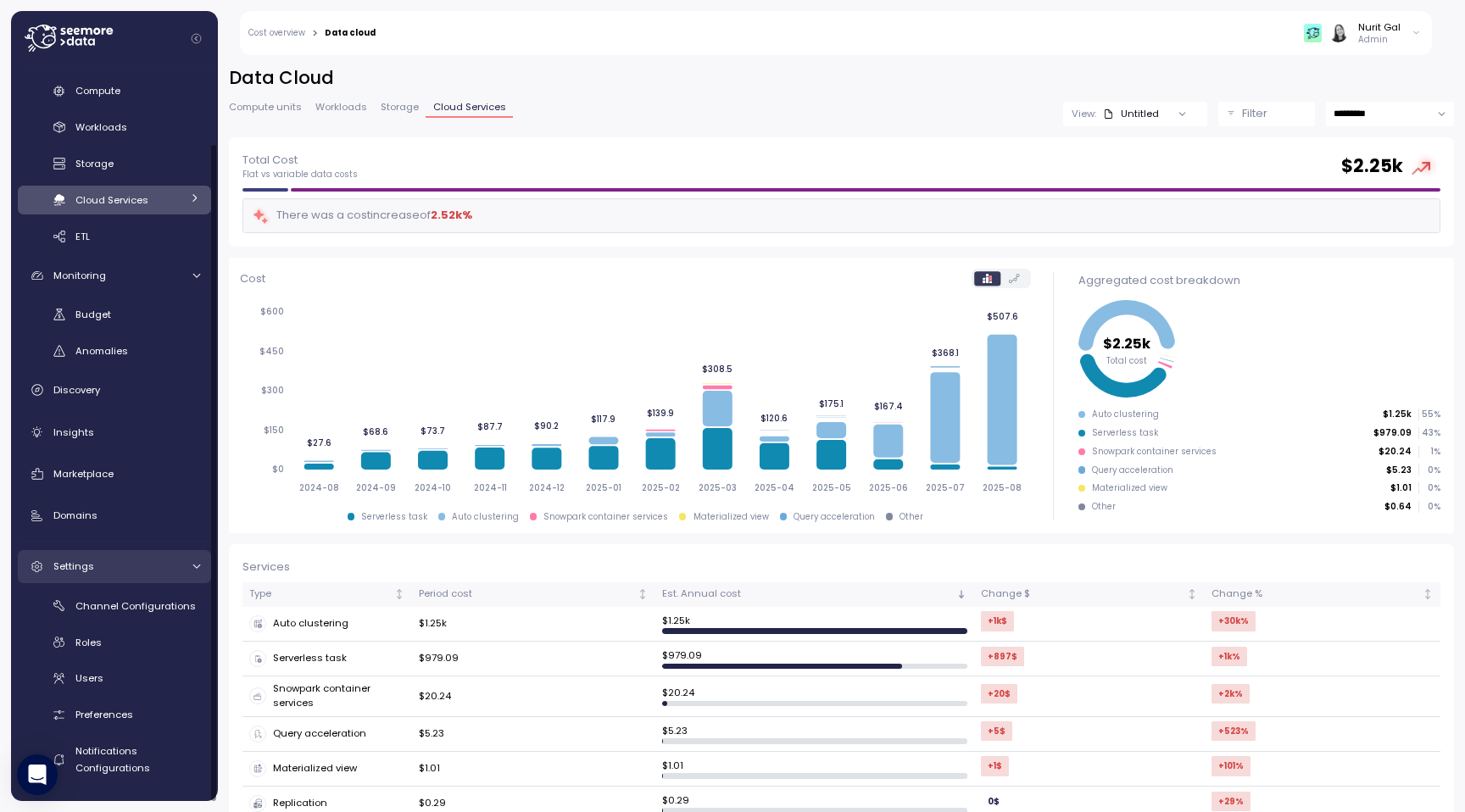
click at [101, 561] on div "Settings" at bounding box center [117, 565] width 127 height 17
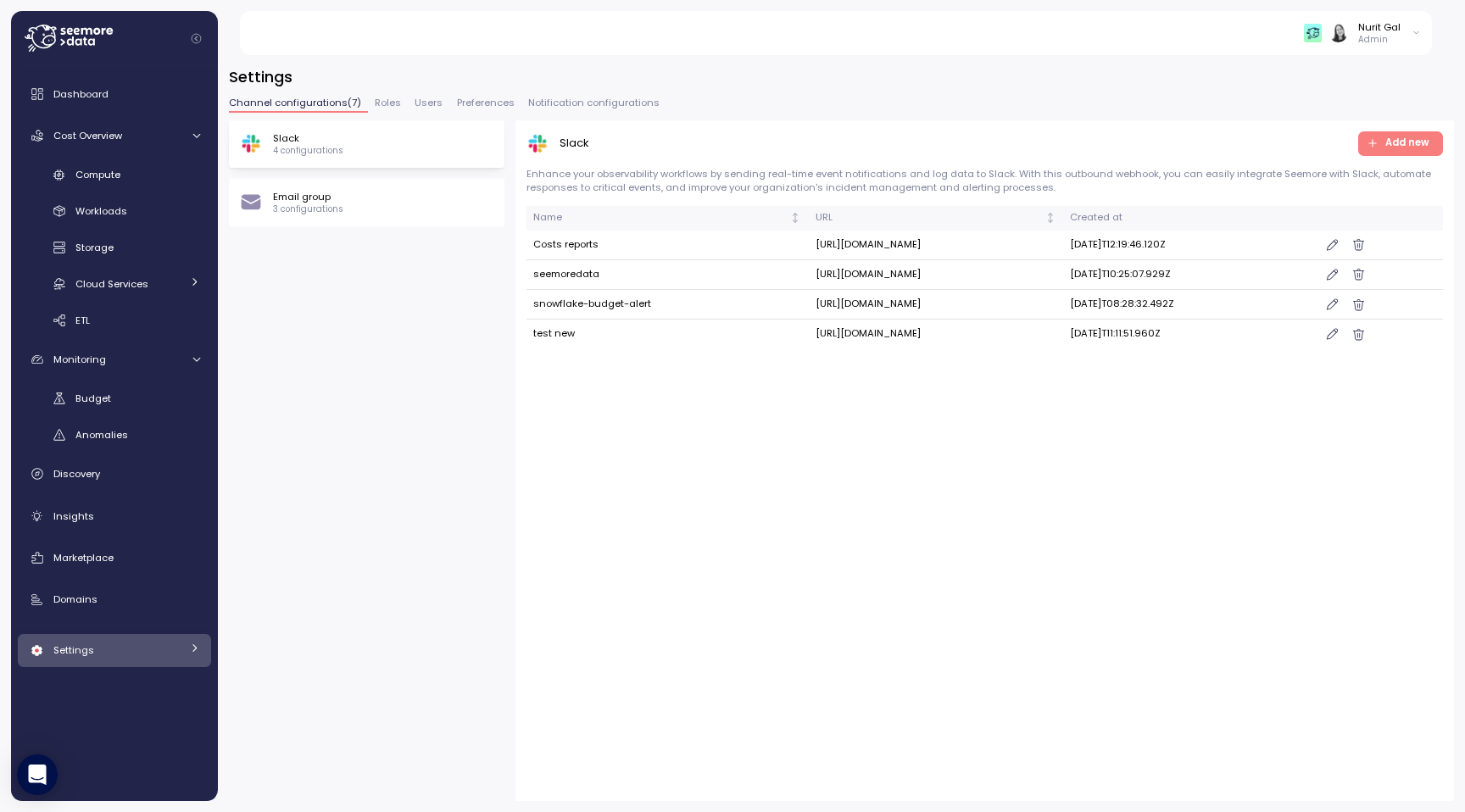
click at [95, 652] on div "Settings" at bounding box center [117, 650] width 127 height 17
click at [429, 100] on span "Users" at bounding box center [428, 102] width 28 height 9
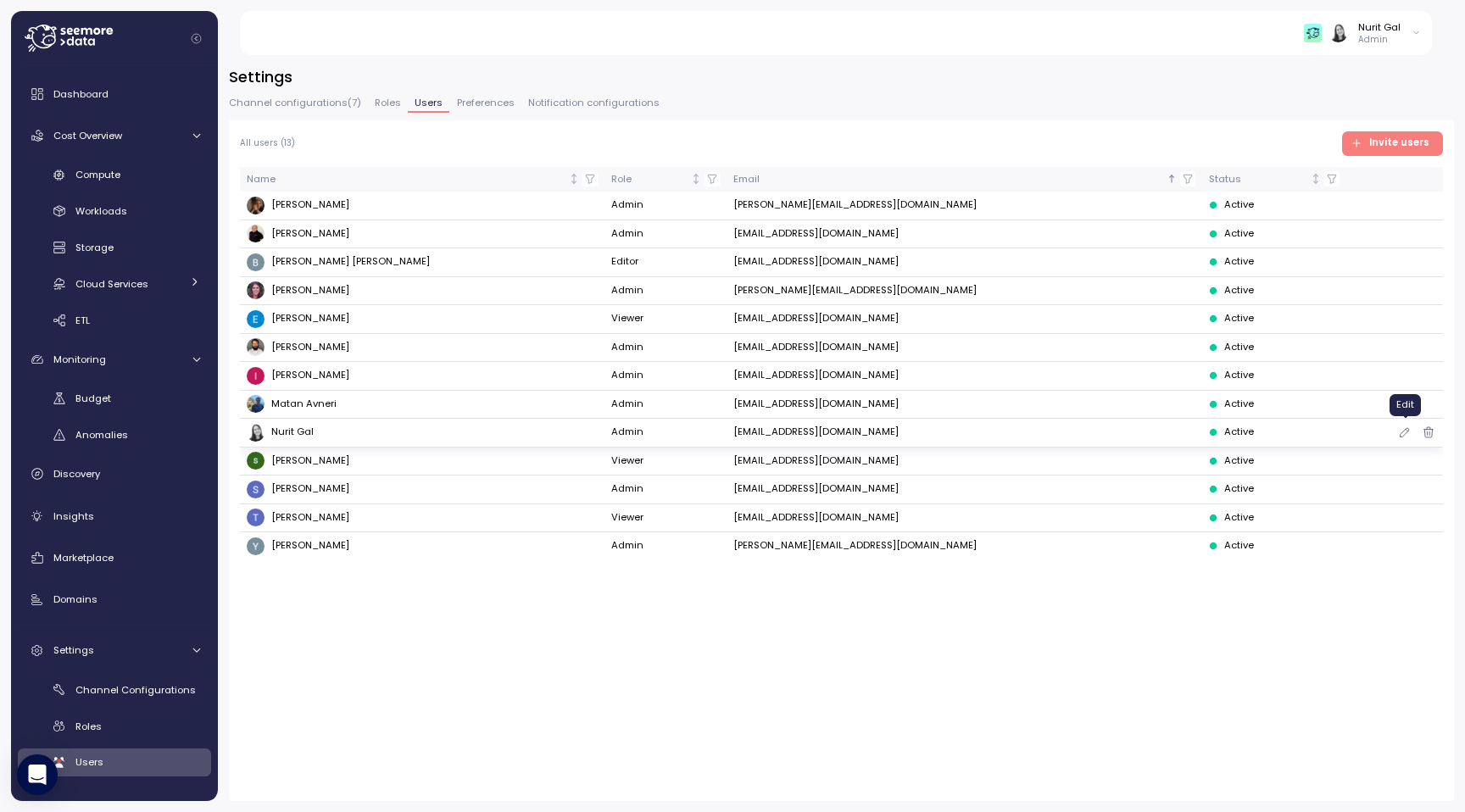
click at [1403, 432] on icon "button" at bounding box center [1404, 432] width 13 height 20
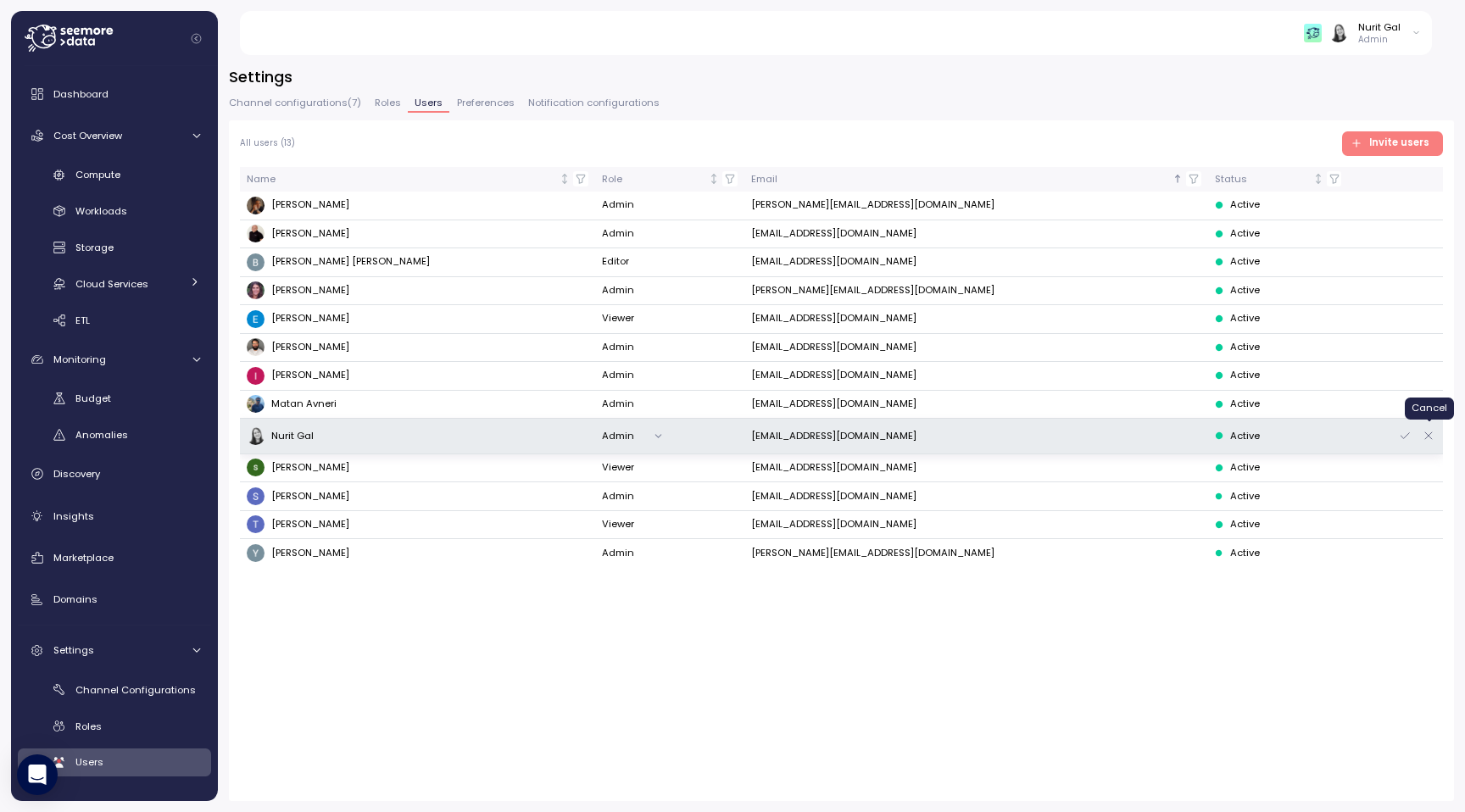
click at [1431, 432] on icon "button" at bounding box center [1428, 435] width 7 height 7
